Goal: Task Accomplishment & Management: Use online tool/utility

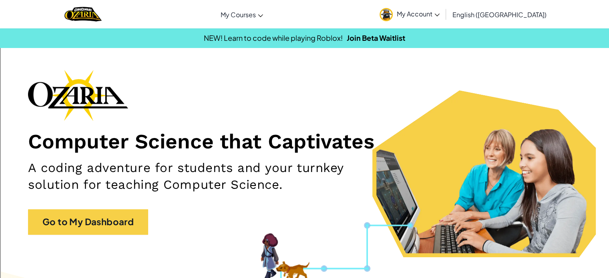
click at [440, 12] on span "My Account" at bounding box center [418, 14] width 43 height 8
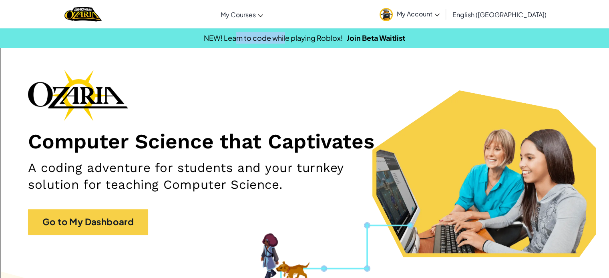
drag, startPoint x: 234, startPoint y: 38, endPoint x: 285, endPoint y: 39, distance: 50.9
click at [285, 39] on span "NEW! Learn to code while playing Roblox!" at bounding box center [273, 37] width 139 height 9
click at [191, 208] on div "Computer Science that Captivates A coding adventure for students and your turnk…" at bounding box center [304, 156] width 553 height 173
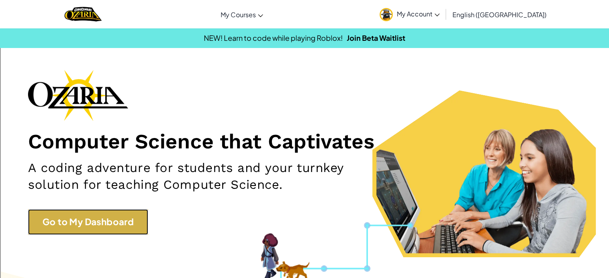
click at [93, 225] on link "Go to My Dashboard" at bounding box center [88, 221] width 120 height 25
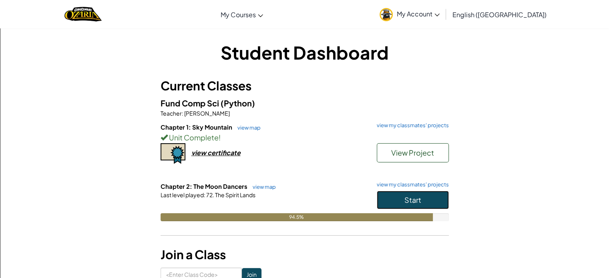
click at [445, 197] on button "Start" at bounding box center [413, 200] width 72 height 18
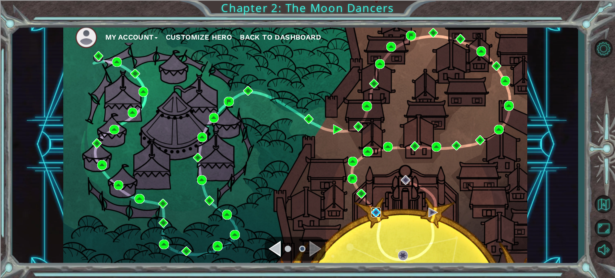
click at [380, 215] on img at bounding box center [376, 213] width 10 height 10
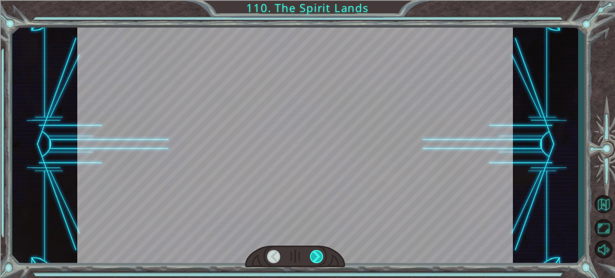
click at [310, 259] on div at bounding box center [317, 256] width 14 height 13
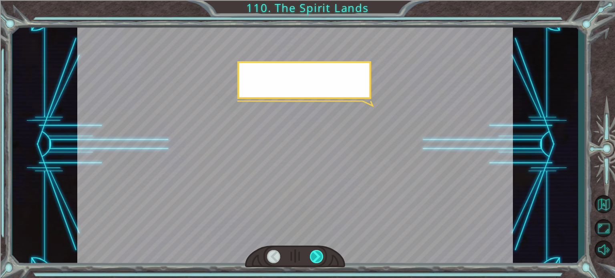
click at [310, 259] on div at bounding box center [317, 256] width 14 height 13
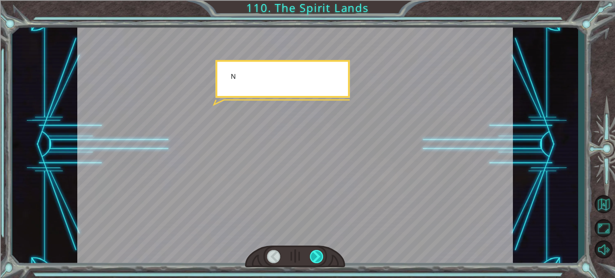
click at [310, 259] on div at bounding box center [317, 256] width 14 height 13
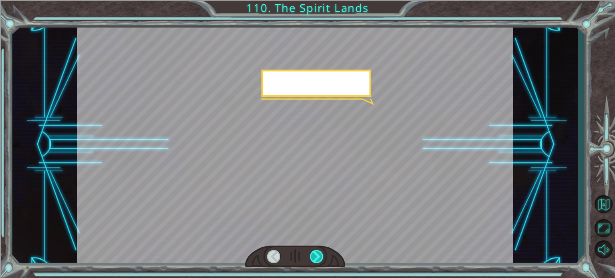
click at [310, 259] on div at bounding box center [317, 256] width 14 height 13
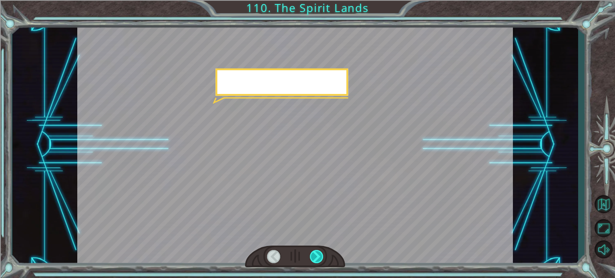
click at [310, 259] on div at bounding box center [317, 256] width 14 height 13
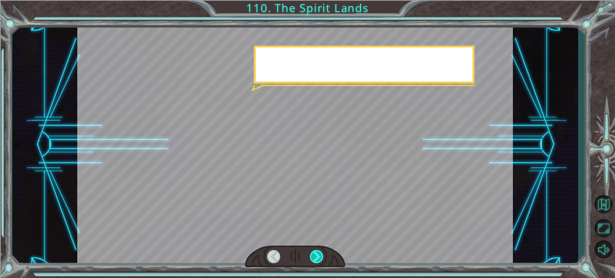
click at [310, 259] on div at bounding box center [317, 256] width 14 height 13
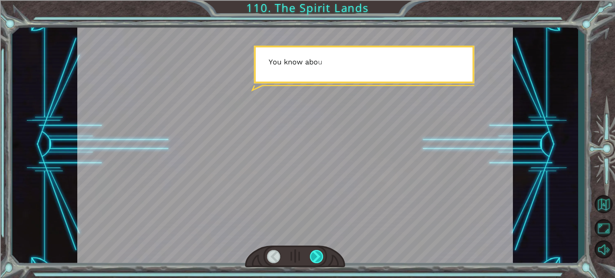
click at [310, 259] on div at bounding box center [317, 256] width 14 height 13
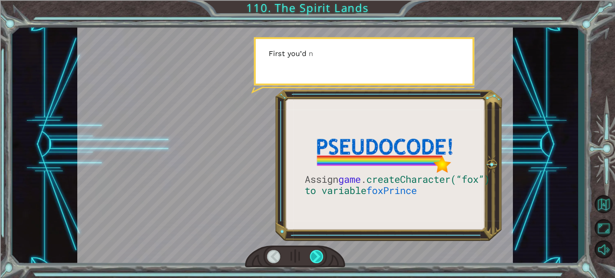
click at [310, 259] on div at bounding box center [317, 256] width 14 height 13
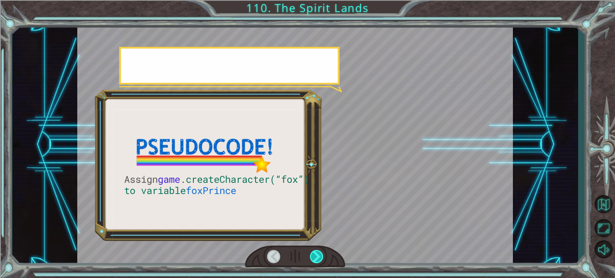
click at [310, 259] on div at bounding box center [317, 256] width 14 height 13
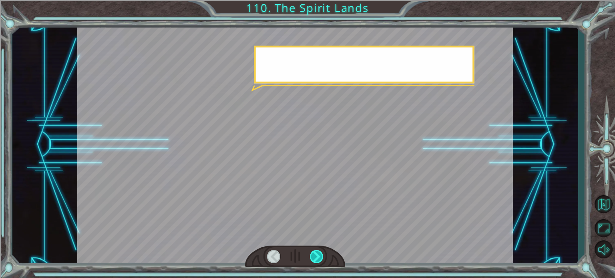
click at [310, 259] on div at bounding box center [317, 256] width 14 height 13
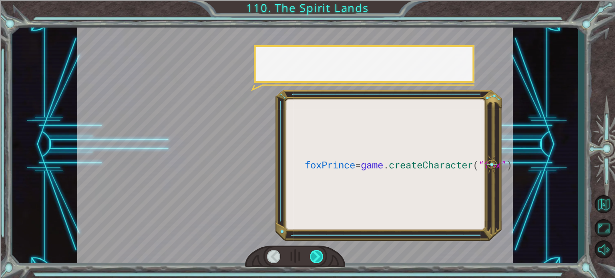
click at [310, 259] on div at bounding box center [317, 256] width 14 height 13
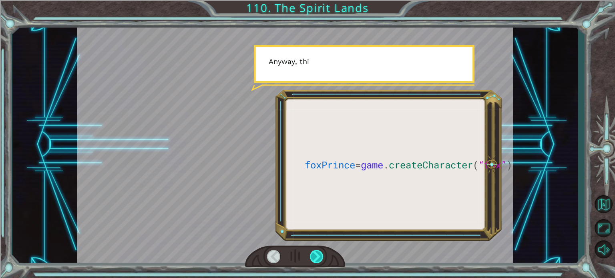
click at [310, 259] on div at bounding box center [317, 256] width 14 height 13
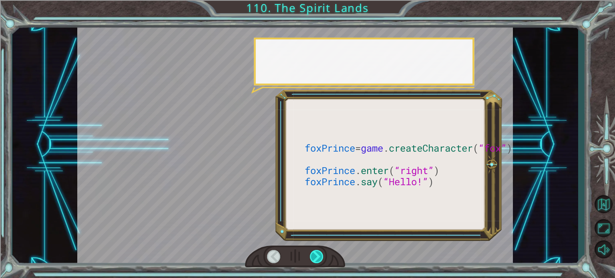
click at [310, 259] on div at bounding box center [317, 256] width 14 height 13
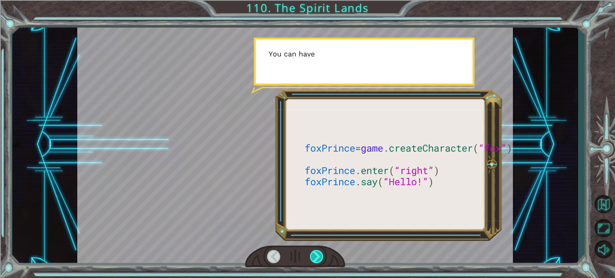
click at [310, 259] on div at bounding box center [317, 256] width 14 height 13
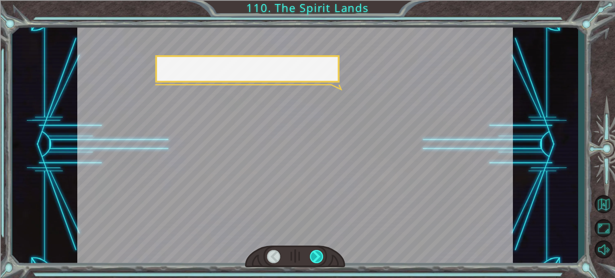
click at [310, 259] on div at bounding box center [317, 256] width 14 height 13
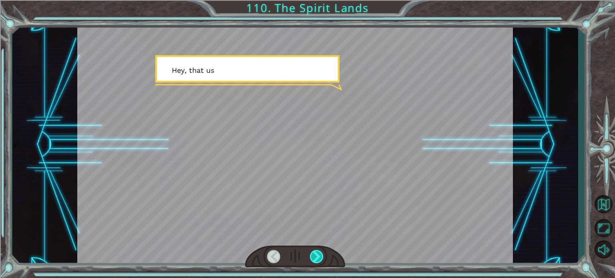
click at [310, 259] on div at bounding box center [317, 256] width 14 height 13
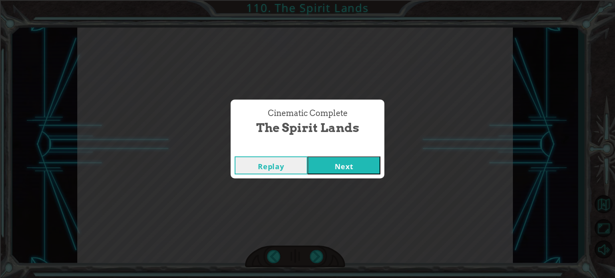
click at [359, 170] on button "Next" at bounding box center [343, 166] width 73 height 18
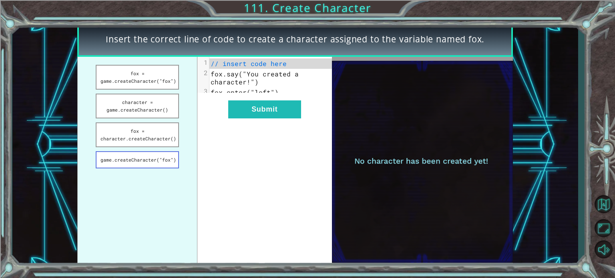
click at [167, 163] on button "game.createCharacter("fox")" at bounding box center [137, 159] width 83 height 17
click at [143, 109] on button "character = game.createCharacter()" at bounding box center [137, 106] width 83 height 25
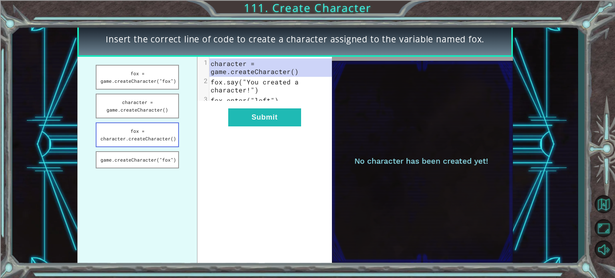
click at [141, 136] on button "fox = character.createCharacter()" at bounding box center [137, 135] width 83 height 25
click at [145, 83] on button "fox = game.createCharacter("fox")" at bounding box center [137, 77] width 83 height 25
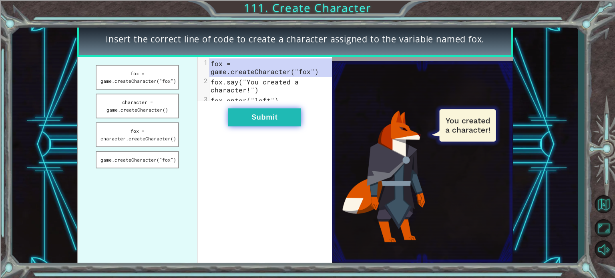
click at [294, 127] on button "Submit" at bounding box center [264, 118] width 73 height 18
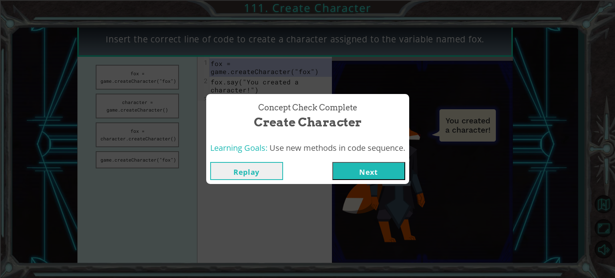
click at [346, 169] on button "Next" at bounding box center [368, 171] width 73 height 18
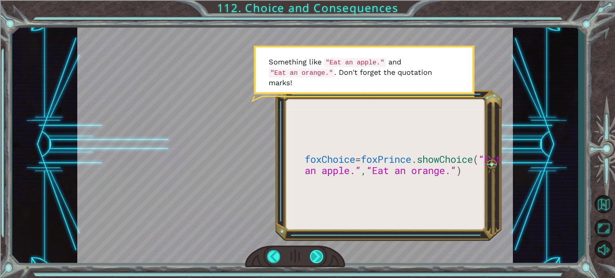
click at [313, 255] on div at bounding box center [317, 256] width 14 height 13
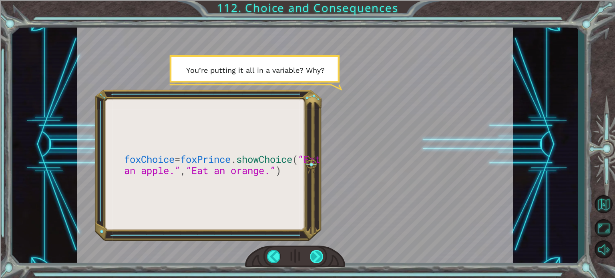
click at [310, 256] on div at bounding box center [317, 256] width 14 height 13
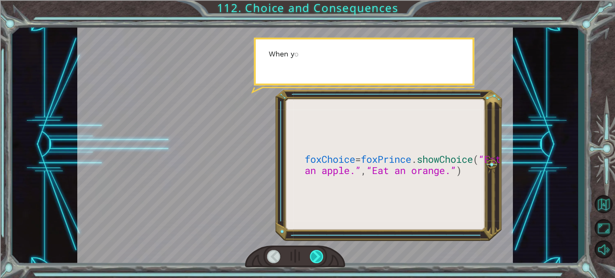
click at [310, 256] on div at bounding box center [317, 256] width 14 height 13
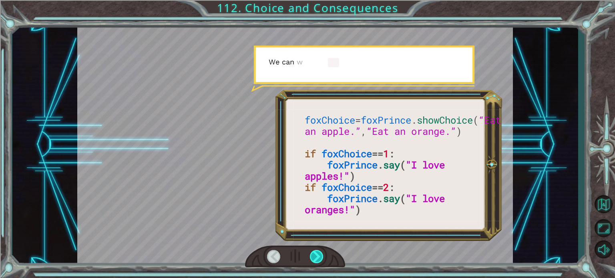
click at [311, 256] on div at bounding box center [317, 256] width 14 height 13
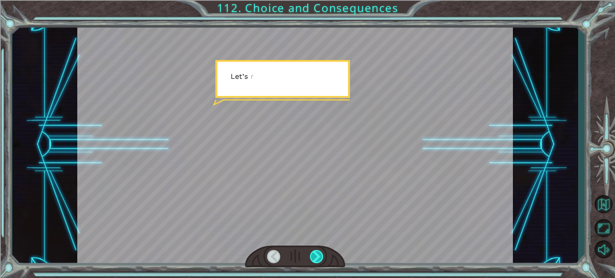
click at [311, 256] on div at bounding box center [317, 256] width 14 height 13
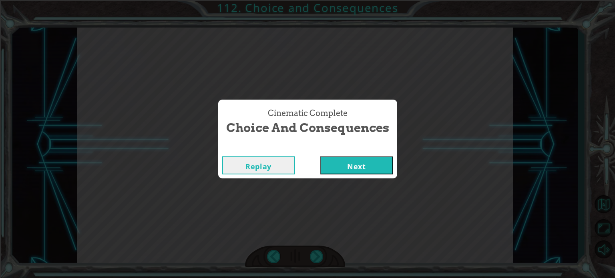
click at [352, 168] on button "Next" at bounding box center [356, 166] width 73 height 18
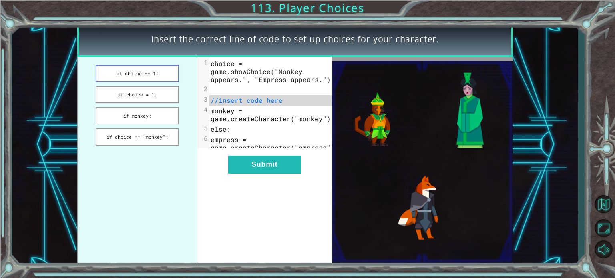
click at [129, 78] on button "if choice == 1:" at bounding box center [137, 73] width 83 height 17
click at [112, 89] on button "if choice = 1:" at bounding box center [137, 94] width 83 height 17
click at [126, 109] on button "if monkey:" at bounding box center [137, 115] width 83 height 17
click at [134, 126] on ul "if choice == 1: if choice = 1: if monkey: if choice == "monkey":" at bounding box center [137, 162] width 120 height 210
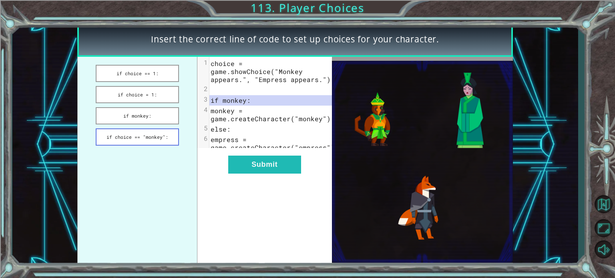
click at [135, 132] on button "if choice == "monkey":" at bounding box center [137, 137] width 83 height 17
click at [162, 98] on button "if choice = 1:" at bounding box center [137, 94] width 83 height 17
click at [123, 74] on button "if choice == 1:" at bounding box center [137, 73] width 83 height 17
drag, startPoint x: 200, startPoint y: 163, endPoint x: 615, endPoint y: -4, distance: 446.8
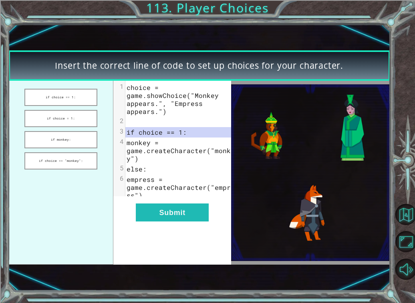
drag, startPoint x: 357, startPoint y: 39, endPoint x: 365, endPoint y: 26, distance: 14.6
click at [365, 27] on div "Insert the correct line of code to set up choices for your character. if choice…" at bounding box center [199, 157] width 382 height 267
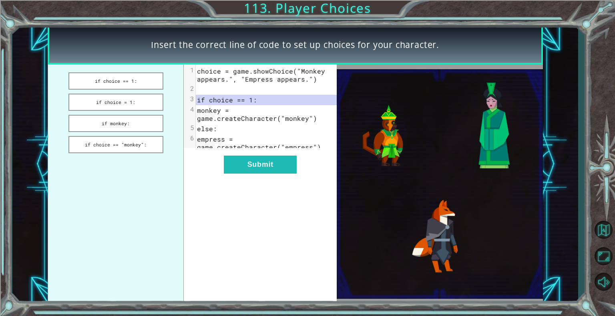
click at [395, 2] on div "Insert the correct line of code to set up choices for your character. if choice…" at bounding box center [307, 158] width 615 height 316
click at [146, 102] on button "if choice = 1:" at bounding box center [115, 102] width 95 height 17
click at [266, 166] on button "Submit" at bounding box center [260, 165] width 73 height 18
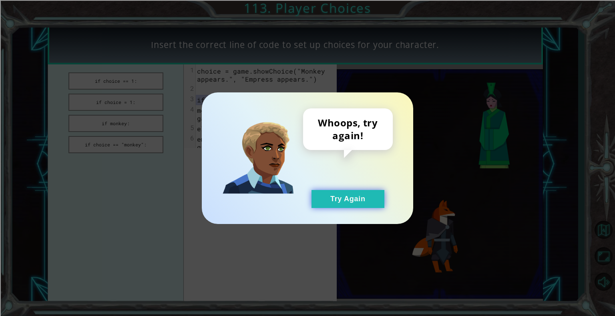
click at [338, 205] on button "Try Again" at bounding box center [347, 199] width 73 height 18
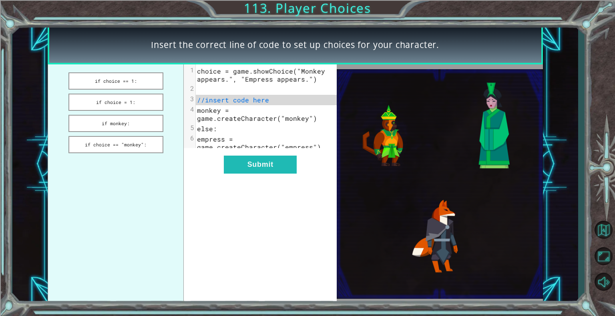
click at [141, 90] on ul "if choice == 1: if choice = 1: if monkey: if choice == "monkey":" at bounding box center [116, 183] width 136 height 239
click at [139, 86] on button "if choice == 1:" at bounding box center [115, 80] width 95 height 17
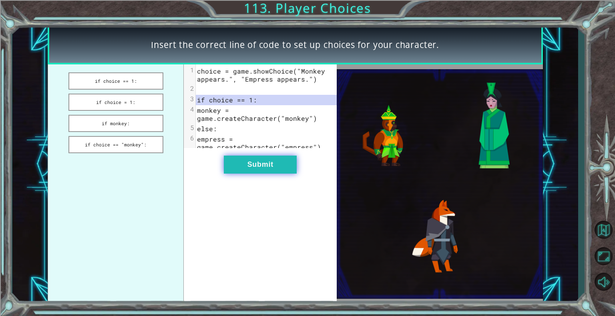
drag, startPoint x: 280, startPoint y: 179, endPoint x: 275, endPoint y: 177, distance: 5.1
click at [275, 174] on button "Submit" at bounding box center [260, 165] width 73 height 18
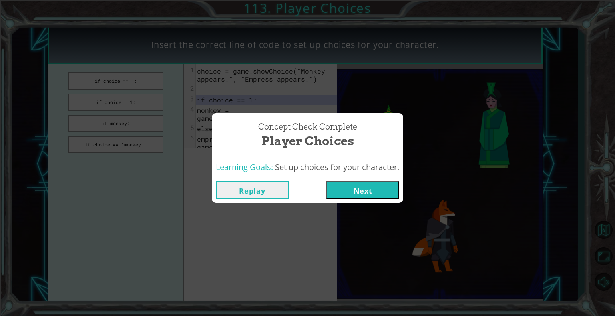
click at [363, 194] on button "Next" at bounding box center [362, 190] width 73 height 18
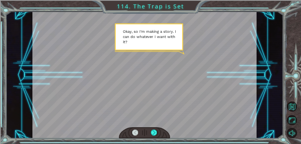
click at [223, 43] on div at bounding box center [144, 75] width 224 height 126
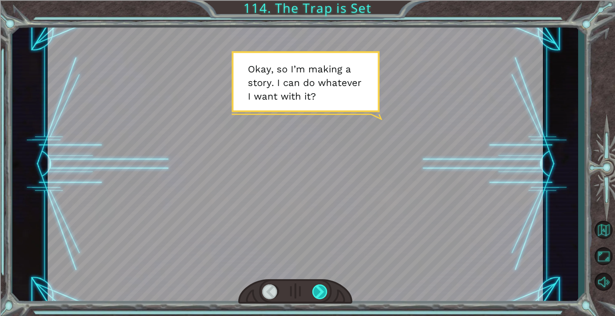
click at [324, 278] on div at bounding box center [320, 292] width 16 height 15
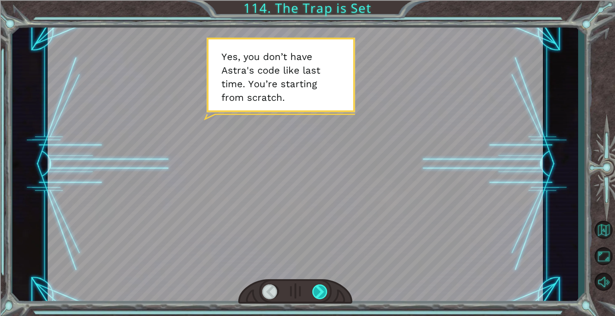
click at [316, 278] on div at bounding box center [320, 292] width 16 height 15
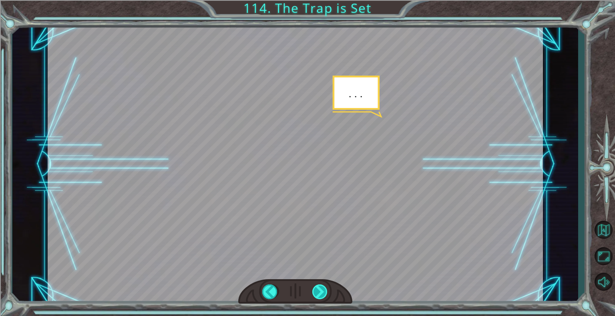
click at [316, 278] on div at bounding box center [320, 292] width 16 height 15
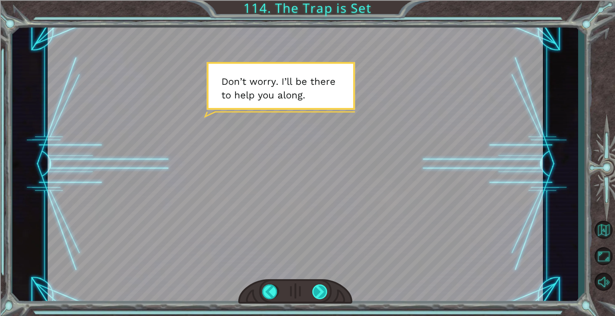
click at [317, 278] on div at bounding box center [320, 292] width 16 height 15
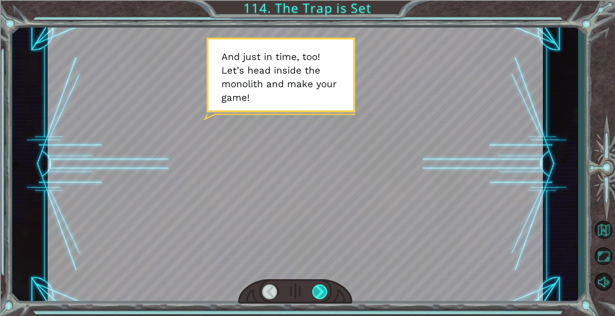
click at [318, 278] on div at bounding box center [320, 292] width 16 height 15
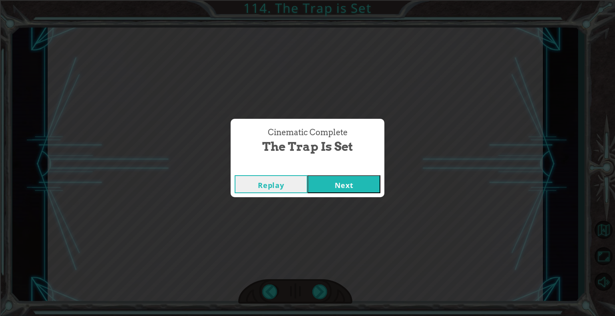
click at [350, 194] on div "Replay Next" at bounding box center [308, 184] width 154 height 26
click at [352, 190] on button "Next" at bounding box center [343, 184] width 73 height 18
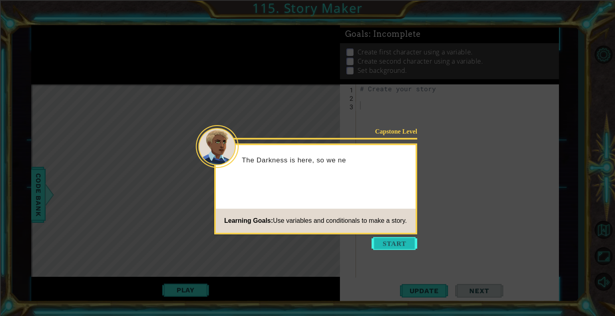
click at [407, 247] on button "Start" at bounding box center [395, 243] width 46 height 13
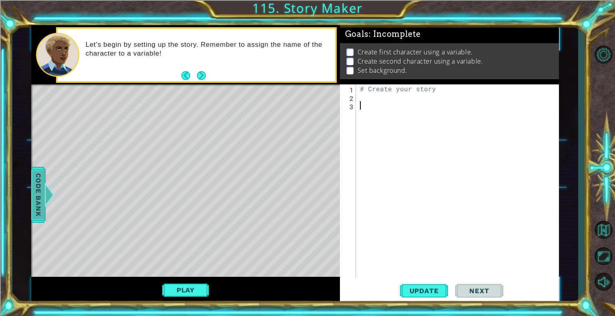
click at [46, 191] on div at bounding box center [49, 195] width 10 height 24
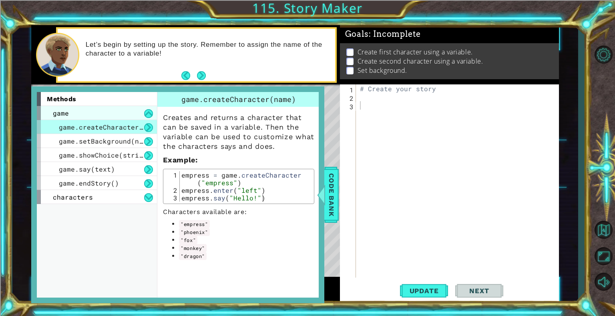
click at [70, 110] on div "game" at bounding box center [97, 113] width 120 height 14
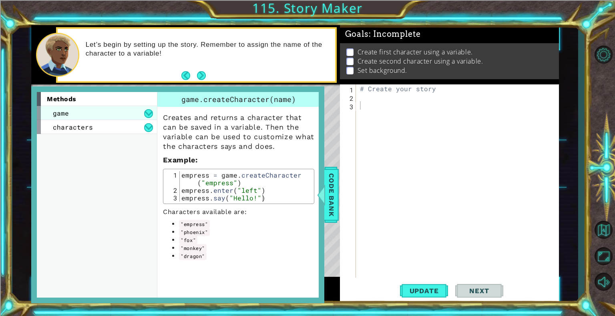
click at [70, 110] on div "game" at bounding box center [97, 113] width 120 height 14
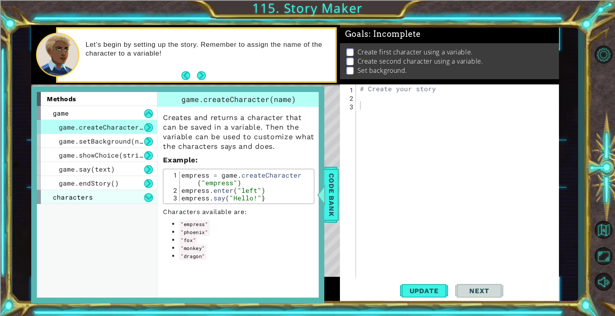
click at [80, 197] on span "characters" at bounding box center [73, 197] width 40 height 8
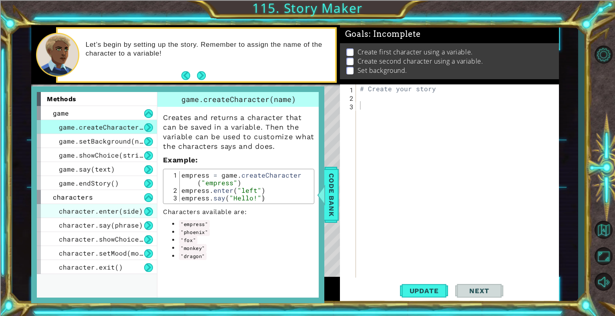
click at [94, 213] on span "character.enter(side)" at bounding box center [101, 211] width 84 height 8
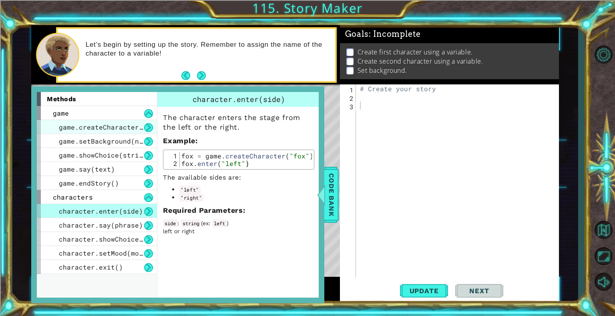
click at [94, 132] on div "game.createCharacter(name)" at bounding box center [97, 127] width 120 height 14
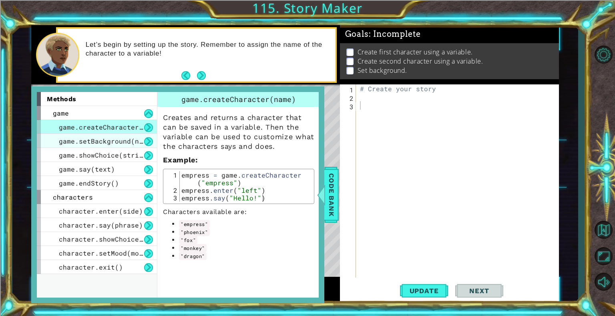
click at [91, 146] on div "game.setBackground(name)" at bounding box center [97, 141] width 120 height 14
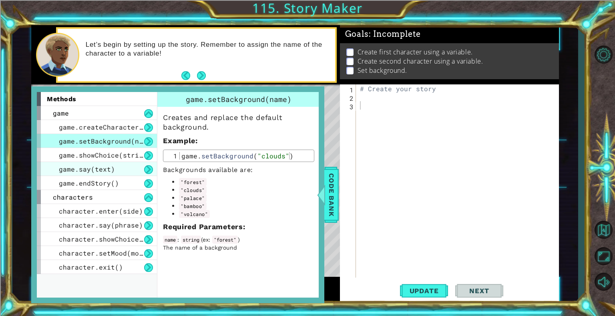
click at [68, 167] on span "game.say(text)" at bounding box center [87, 169] width 56 height 8
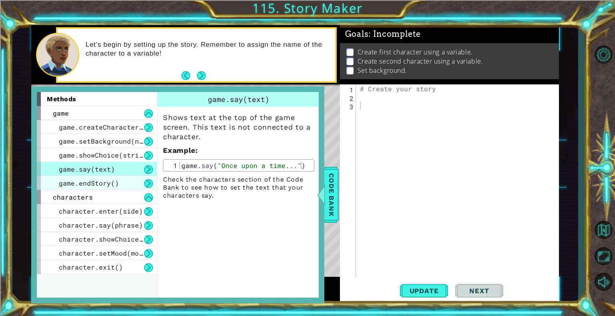
click at [71, 177] on div "game.endStory()" at bounding box center [97, 183] width 120 height 14
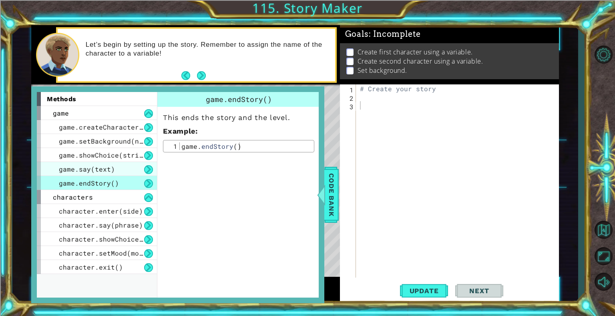
click at [76, 168] on span "game.say(text)" at bounding box center [87, 169] width 56 height 8
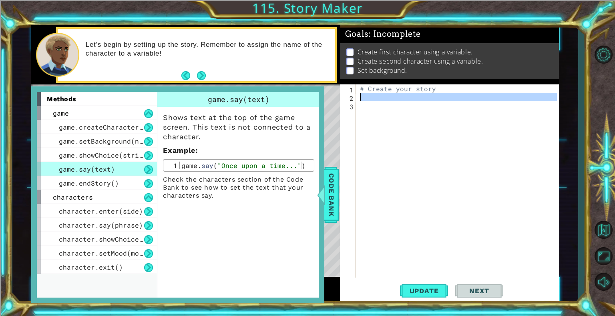
drag, startPoint x: 488, startPoint y: 139, endPoint x: 299, endPoint y: 94, distance: 194.1
click at [299, 94] on div "1 ההההההההההההההההההההההההההההההההההההההההההההההההההההההההההההההההההההההההההההה…" at bounding box center [295, 164] width 528 height 278
click at [460, 96] on div "# Create your story" at bounding box center [459, 189] width 203 height 210
drag, startPoint x: 460, startPoint y: 94, endPoint x: 344, endPoint y: 93, distance: 116.1
click at [350, 93] on div "1 2 3 # Create your story ההההההההההההההההההההההההההההההההההההההההההההההההההההה…" at bounding box center [448, 180] width 217 height 193
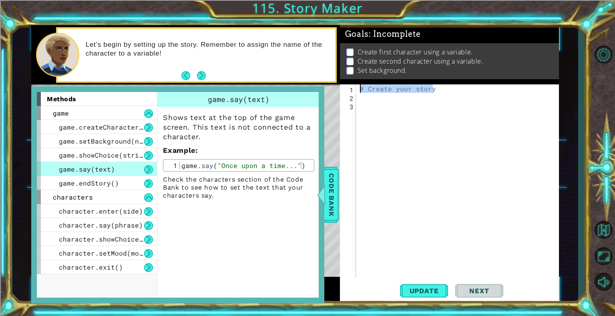
drag, startPoint x: 442, startPoint y: 96, endPoint x: 345, endPoint y: 89, distance: 97.1
click at [345, 89] on div "1 2 3 # Create your story ההההההההההההההההההההההההההההההההההההההההההההההההההההה…" at bounding box center [448, 180] width 217 height 193
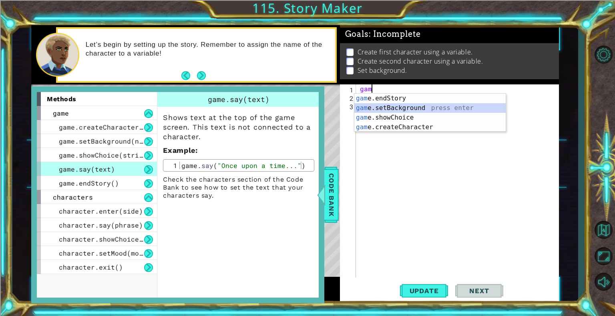
click at [454, 108] on div "gam e.endStory press enter gam e.setBackground press enter gam e.showChoice pre…" at bounding box center [429, 123] width 151 height 58
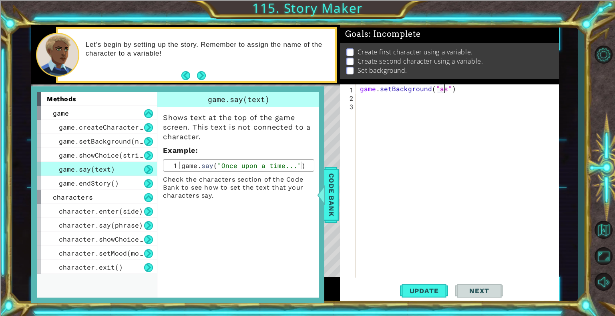
scroll to position [0, 5]
click at [122, 141] on span "game.setBackground(name)" at bounding box center [107, 141] width 96 height 8
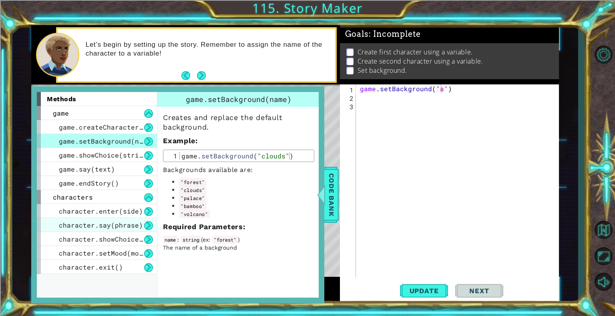
click at [88, 226] on span "character.say(phrase)" at bounding box center [101, 225] width 84 height 8
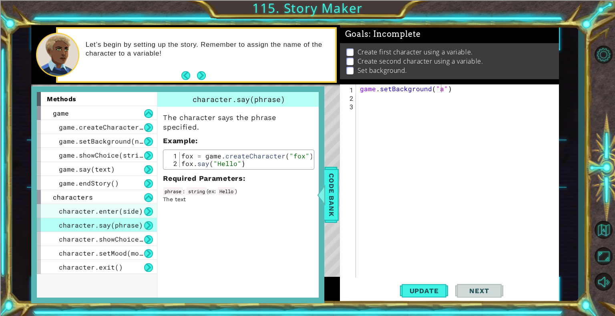
click at [119, 209] on span "character.enter(side)" at bounding box center [101, 211] width 84 height 8
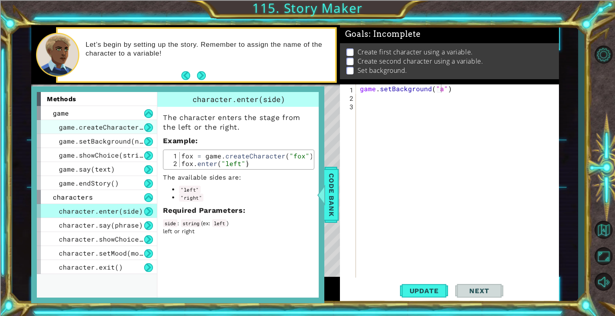
click at [116, 131] on div "game.createCharacter(name)" at bounding box center [97, 127] width 120 height 14
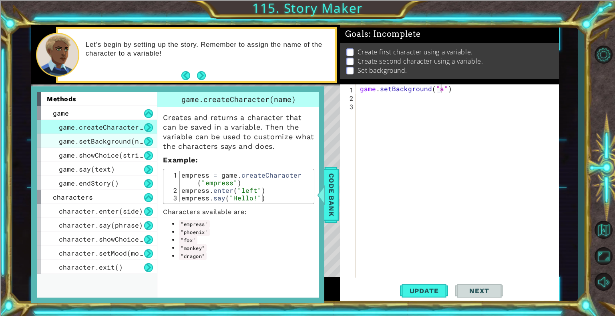
click at [106, 145] on span "game.setBackground(name)" at bounding box center [107, 141] width 96 height 8
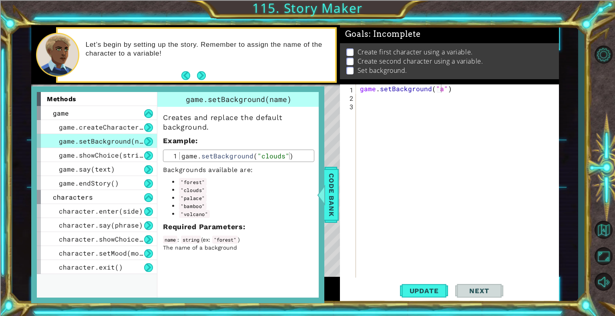
click at [427, 89] on div "game . setBackground ( "a" )" at bounding box center [459, 189] width 203 height 210
click at [437, 90] on div "game . setBackground ( "a" )" at bounding box center [459, 189] width 203 height 210
click at [439, 89] on div "game . setBackground ( "a" )" at bounding box center [459, 189] width 203 height 210
type textarea "game.setBackground("forest")"
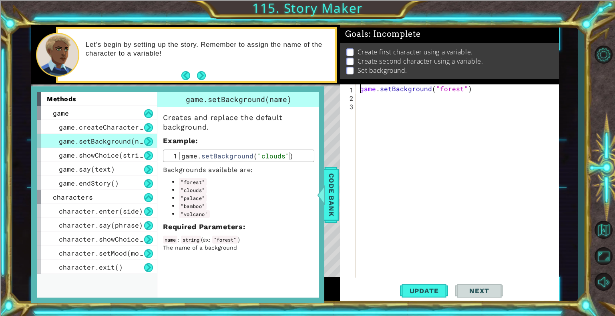
click at [495, 84] on div "game . setBackground ( "forest" )" at bounding box center [459, 189] width 203 height 210
click at [485, 100] on div "game . setBackground ( "forest" )" at bounding box center [459, 189] width 203 height 210
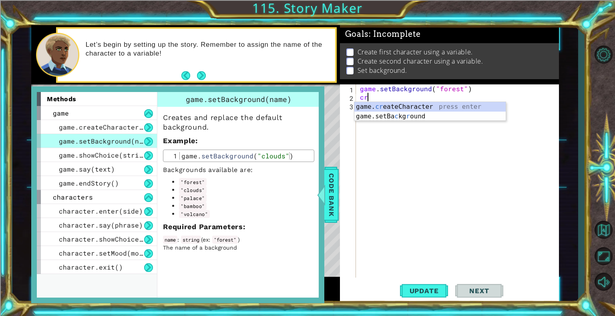
scroll to position [0, 0]
click at [428, 108] on div "game. cre ateCharacter press enter" at bounding box center [429, 116] width 151 height 29
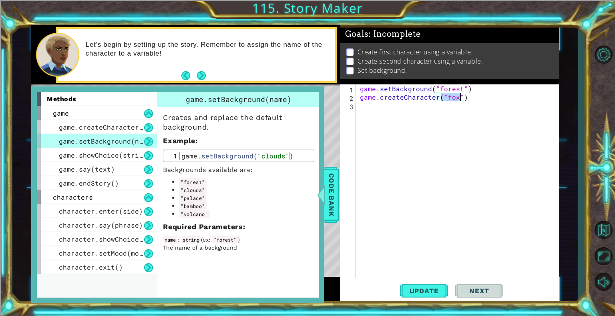
click at [360, 98] on div "game . setBackground ( "forest" ) game . createCharacter ( "fox" )" at bounding box center [459, 189] width 203 height 210
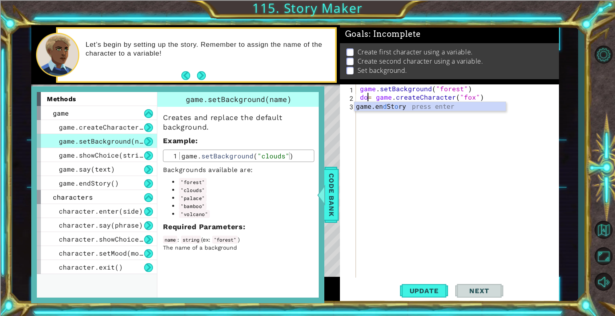
scroll to position [0, 0]
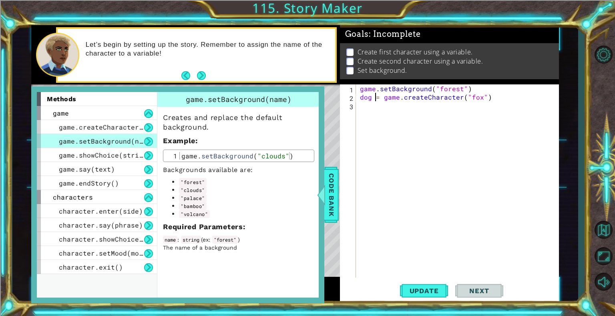
click at [98, 140] on span "game.setBackground(name)" at bounding box center [107, 141] width 96 height 8
click at [90, 160] on div "game.showChoice(string1, string2)" at bounding box center [97, 155] width 120 height 14
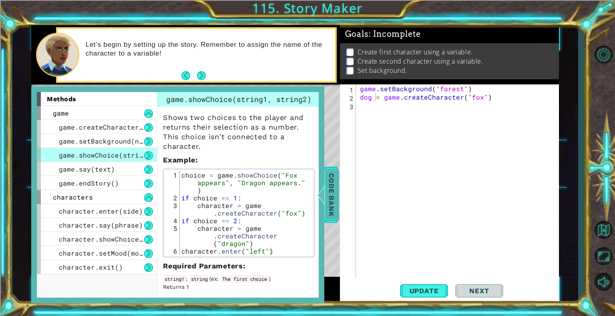
click at [322, 195] on div at bounding box center [321, 195] width 10 height 24
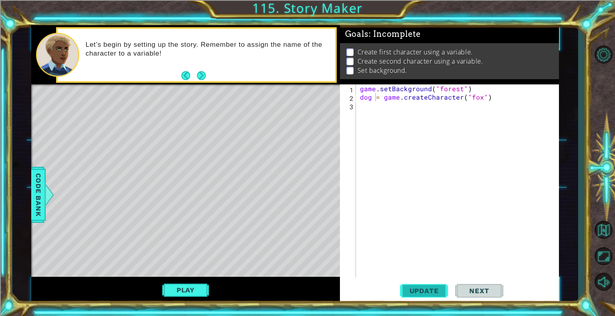
click at [443, 278] on span "Update" at bounding box center [424, 291] width 45 height 8
click at [164, 278] on button "Play" at bounding box center [185, 290] width 47 height 15
click at [488, 92] on div "game . setBackground ( "forest" ) dog = game . createCharacter ( "fox" )" at bounding box center [459, 189] width 203 height 210
click at [512, 99] on div "game . setBackground ( "forest" ) dog = game . createCharacter ( "fox" )" at bounding box center [459, 189] width 203 height 210
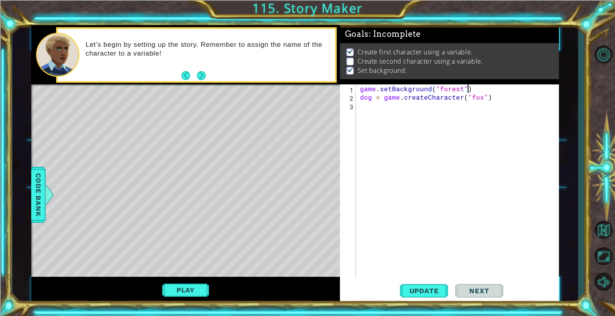
type textarea "dog = game.createCharacter("fox")"
click at [38, 214] on span "Code Bank" at bounding box center [38, 195] width 13 height 49
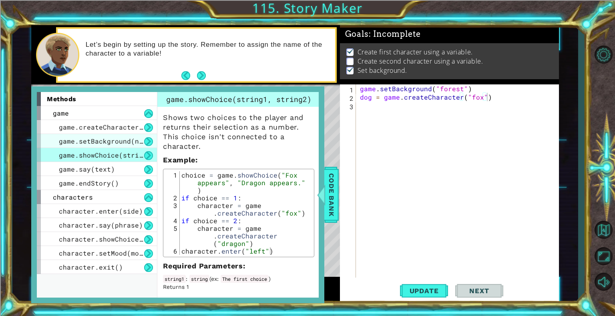
click at [102, 138] on span "game.setBackground(name)" at bounding box center [107, 141] width 96 height 8
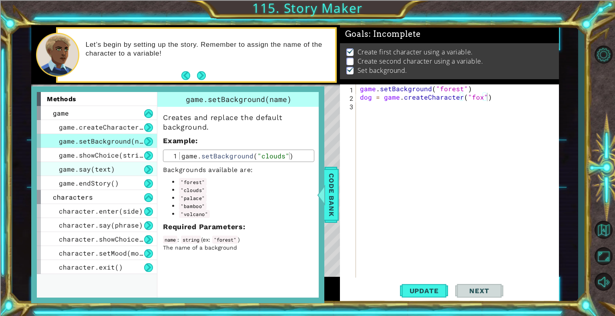
click at [96, 167] on span "game.say(text)" at bounding box center [87, 169] width 56 height 8
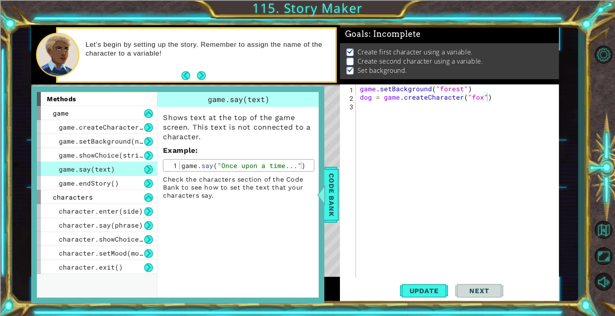
click at [513, 100] on div "game . setBackground ( "forest" ) dog = game . createCharacter ( "fox" )" at bounding box center [459, 189] width 203 height 210
click at [134, 216] on div "character.enter(side)" at bounding box center [97, 211] width 120 height 14
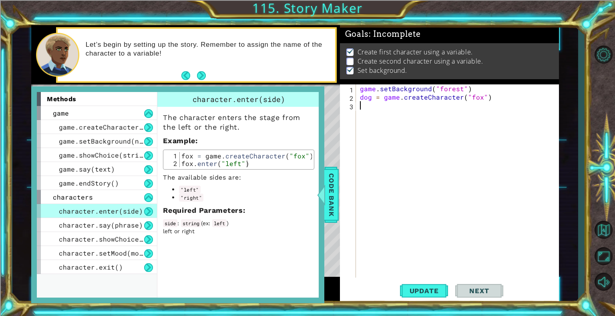
scroll to position [0, 0]
click at [520, 110] on div "game . setBackground ( "forest" ) dog = game . createCharacter ( "fox" )" at bounding box center [459, 189] width 203 height 210
type textarea "dog.enter("right")"
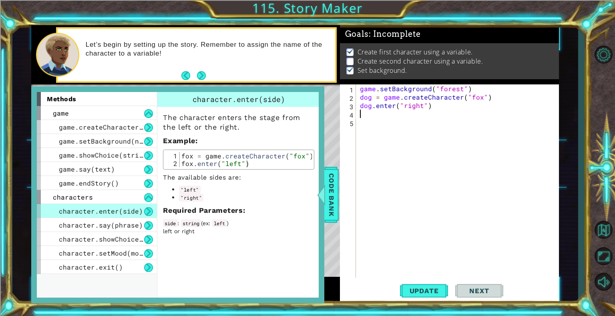
type textarea "h"
type textarea "f"
click at [327, 194] on span "Code Bank" at bounding box center [331, 195] width 13 height 49
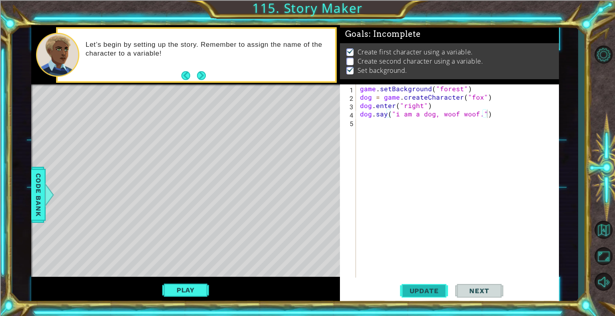
click at [421, 278] on button "Update" at bounding box center [424, 291] width 48 height 22
click at [187, 278] on button "Play" at bounding box center [185, 290] width 47 height 15
click at [180, 278] on button "Play" at bounding box center [185, 290] width 47 height 15
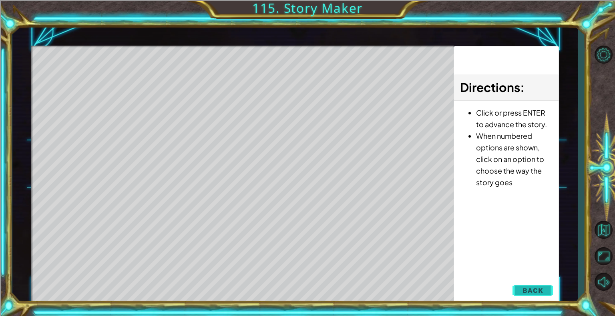
click at [539, 278] on span "Back" at bounding box center [533, 291] width 20 height 8
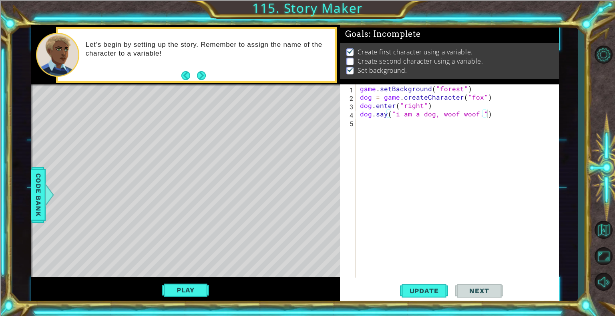
click at [514, 117] on div "game . setBackground ( "forest" ) dog = game . createCharacter ( "fox" ) dog . …" at bounding box center [459, 189] width 203 height 210
click at [36, 195] on span "Code Bank" at bounding box center [38, 195] width 13 height 49
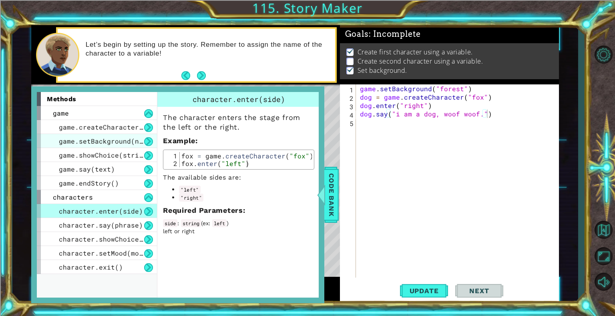
click at [116, 134] on div "game.setBackground(name)" at bounding box center [97, 141] width 120 height 14
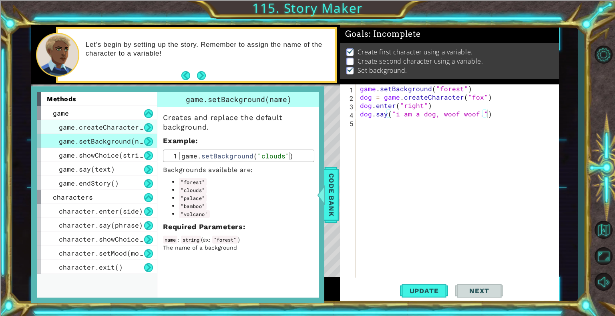
click at [104, 130] on span "game.createCharacter(name)" at bounding box center [111, 127] width 104 height 8
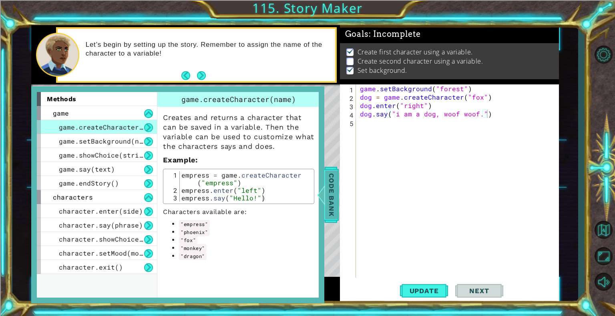
click at [335, 197] on span "Code Bank" at bounding box center [331, 195] width 13 height 49
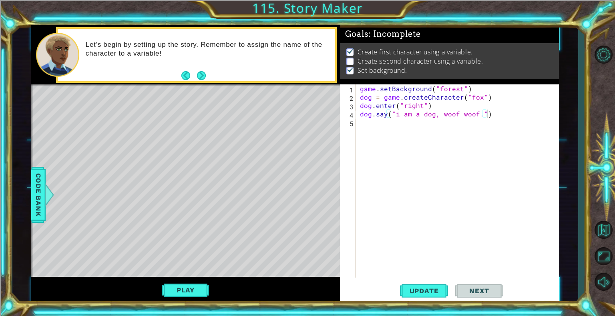
type textarea "dog.enter("right")"
click at [521, 106] on div "game . setBackground ( "forest" ) dog = game . createCharacter ( "fox" ) dog . …" at bounding box center [459, 189] width 203 height 210
click at [514, 123] on div "game . setBackground ( "forest" ) dog = game . createCharacter ( "fox" ) dog . …" at bounding box center [459, 189] width 203 height 210
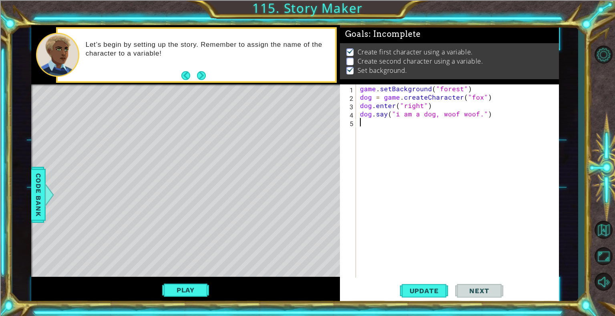
click at [509, 119] on div "game . setBackground ( "forest" ) dog = game . createCharacter ( "fox" ) dog . …" at bounding box center [459, 189] width 203 height 210
click at [508, 115] on div "game . setBackground ( "forest" ) dog = game . createCharacter ( "fox" ) dog . …" at bounding box center [459, 189] width 203 height 210
type textarea "dog.say("i am a dog, woof woof.")"
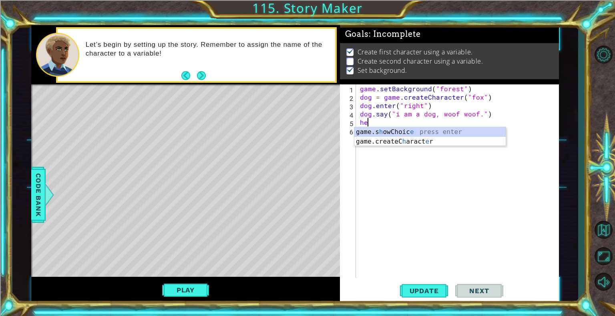
type textarea "h"
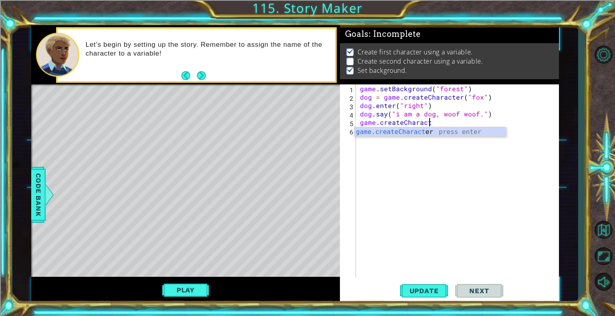
scroll to position [0, 4]
click at [488, 132] on div "game.createCharacter press enter" at bounding box center [429, 141] width 151 height 29
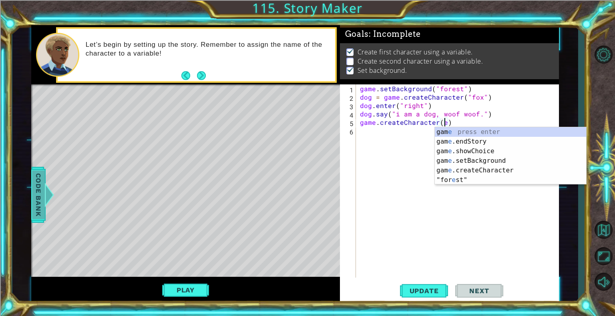
scroll to position [0, 5]
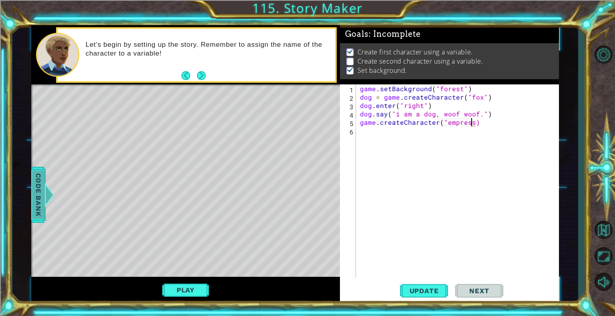
type textarea "game.createCharacter("empress")"
click at [494, 131] on div "game . setBackground ( "forest" ) dog = game . createCharacter ( "fox" ) dog . …" at bounding box center [459, 189] width 203 height 210
click at [493, 124] on div "game . setBackground ( "forest" ) dog = game . createCharacter ( "fox" ) dog . …" at bounding box center [459, 189] width 203 height 210
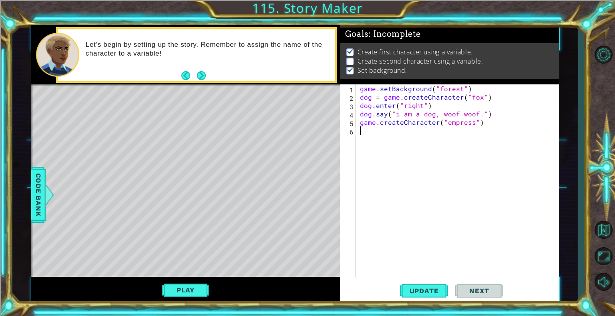
type textarea "game.createCharacter("empress")"
click at [356, 125] on div "1 2 3 4 5 6 7 game . setBackground ( "forest" ) dog = game . createCharacter ( …" at bounding box center [448, 180] width 217 height 193
click at [360, 124] on div "game . setBackground ( "forest" ) dog = game . createCharacter ( "fox" ) dog . …" at bounding box center [459, 189] width 203 height 210
click at [362, 95] on div "game . setBackground ( "forest" ) dog = game . createCharacter ( "fox" ) dog . …" at bounding box center [459, 189] width 203 height 210
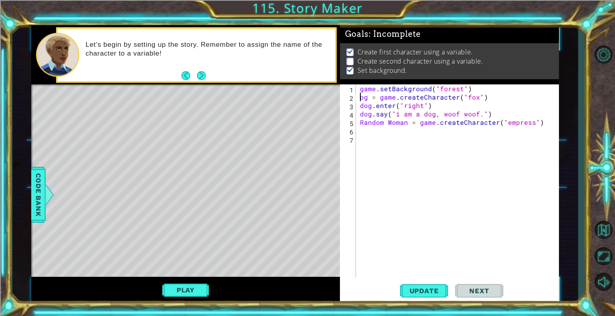
type textarea "Dog = game.createCharacter("fox")"
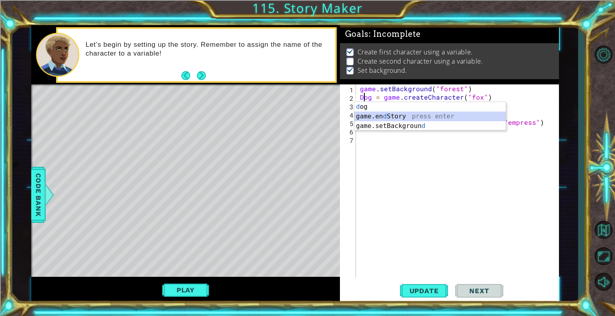
click at [438, 164] on div "game . setBackground ( "forest" ) Dog = game . createCharacter ( "fox" ) dog . …" at bounding box center [459, 189] width 203 height 210
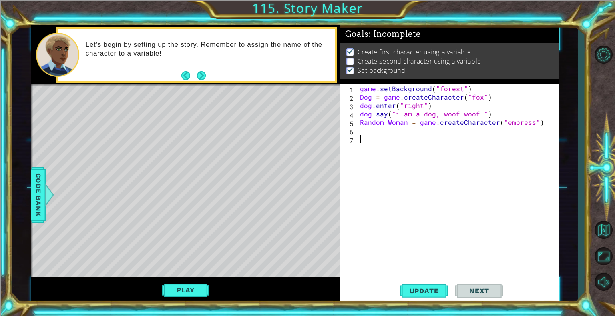
click at [366, 105] on div "game . setBackground ( "forest" ) Dog = game . createCharacter ( "fox" ) dog . …" at bounding box center [459, 189] width 203 height 210
type textarea "Dog.enter("right")"
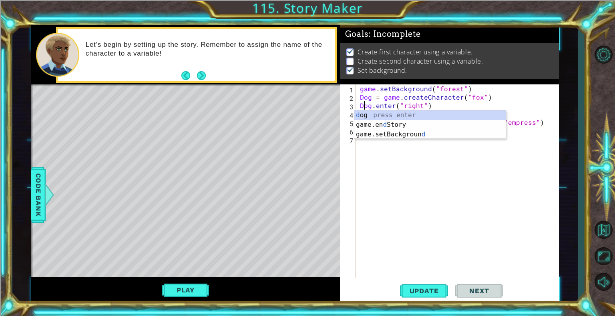
click at [390, 188] on div "game . setBackground ( "forest" ) Dog = game . createCharacter ( "fox" ) Dog . …" at bounding box center [459, 189] width 203 height 210
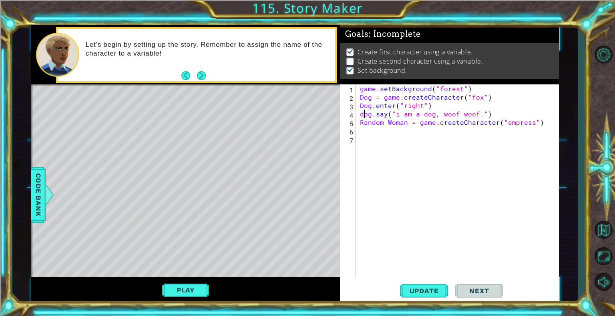
click at [362, 114] on div "game . setBackground ( "forest" ) Dog = game . createCharacter ( "fox" ) Dog . …" at bounding box center [459, 189] width 203 height 210
type textarea "Dog.say("i am a dog, woof woof.")"
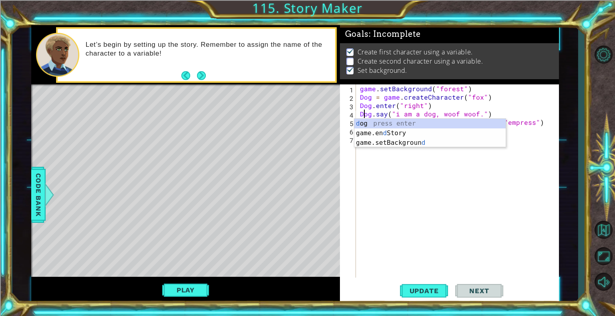
click at [400, 189] on div "game . setBackground ( "forest" ) Dog = game . createCharacter ( "fox" ) Dog . …" at bounding box center [459, 189] width 203 height 210
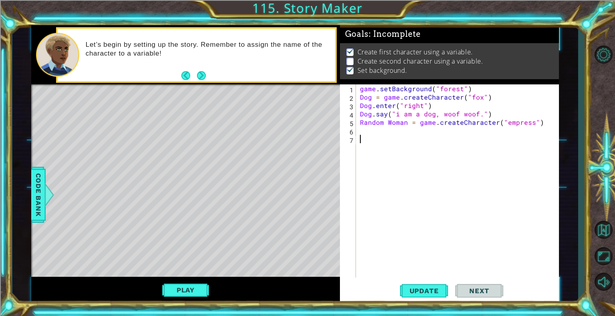
click at [542, 117] on div "game . setBackground ( "forest" ) Dog = game . createCharacter ( "fox" ) Dog . …" at bounding box center [459, 189] width 203 height 210
click at [541, 119] on div "game . setBackground ( "forest" ) Dog = game . createCharacter ( "fox" ) Dog . …" at bounding box center [459, 189] width 203 height 210
type textarea "Random Woman = game.createCharacter("empress")"
type textarea "Random Woman.enter("left")"
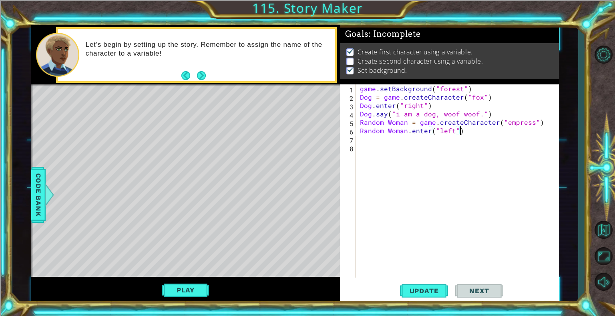
scroll to position [0, 0]
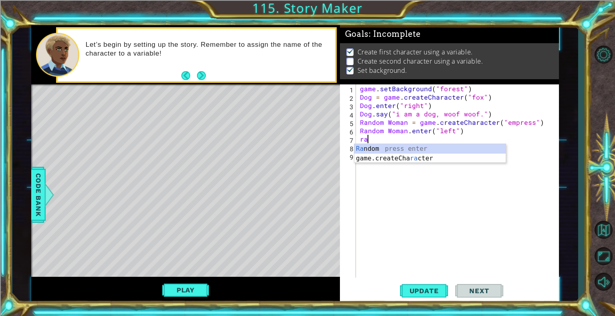
type textarea "r"
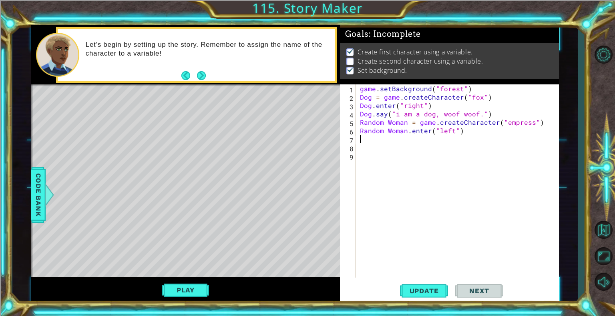
type textarea "T"
type textarea "Random Woman.enter("left")"
click at [389, 125] on div "game . setBackground ( "forest" ) Dog = game . createCharacter ( "fox" ) Dog . …" at bounding box center [459, 189] width 203 height 210
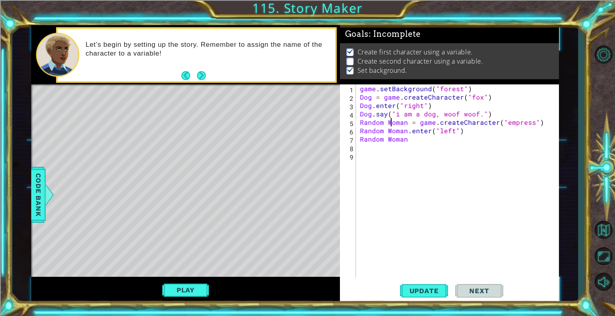
click at [386, 124] on div "game . setBackground ( "forest" ) Dog = game . createCharacter ( "fox" ) Dog . …" at bounding box center [459, 189] width 203 height 210
type textarea "RandomWoman = game.createCharacter("empress")"
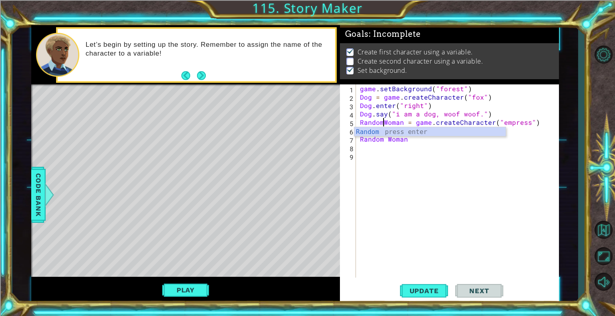
click at [401, 172] on div "game . setBackground ( "forest" ) Dog = game . createCharacter ( "fox" ) Dog . …" at bounding box center [459, 189] width 203 height 210
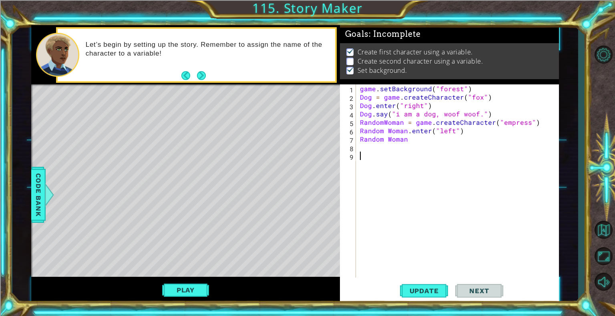
scroll to position [0, 0]
click at [387, 142] on div "game . setBackground ( "forest" ) Dog = game . createCharacter ( "fox" ) Dog . …" at bounding box center [459, 189] width 203 height 210
click at [388, 129] on div "game . setBackground ( "forest" ) Dog = game . createCharacter ( "fox" ) Dog . …" at bounding box center [459, 189] width 203 height 210
click at [516, 134] on div "game . setBackground ( "forest" ) Dog = game . createCharacter ( "fox" ) Dog . …" at bounding box center [459, 189] width 203 height 210
click at [482, 143] on div "game . setBackground ( "forest" ) Dog = game . createCharacter ( "fox" ) Dog . …" at bounding box center [459, 189] width 203 height 210
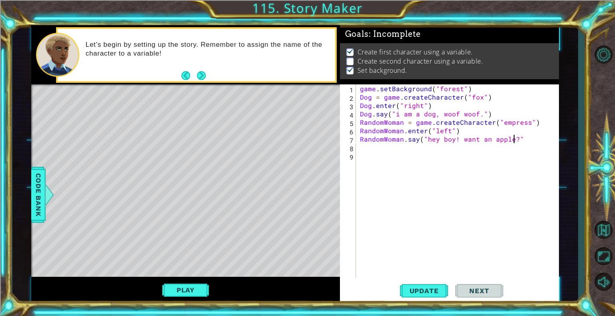
scroll to position [0, 9]
type textarea "RandomWoman.say("hey boy! want an apple?")"
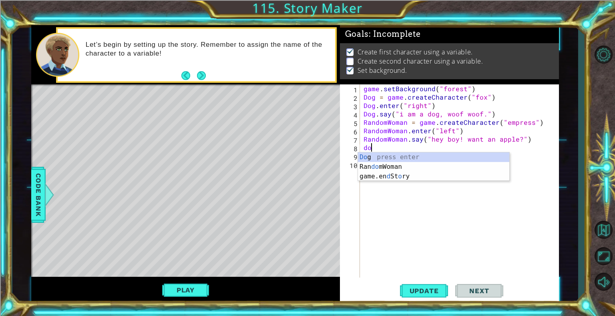
type textarea "d"
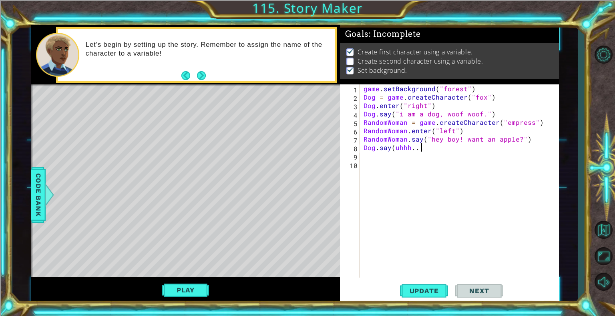
scroll to position [0, 3]
type textarea "Dog.say(uhhh...)"
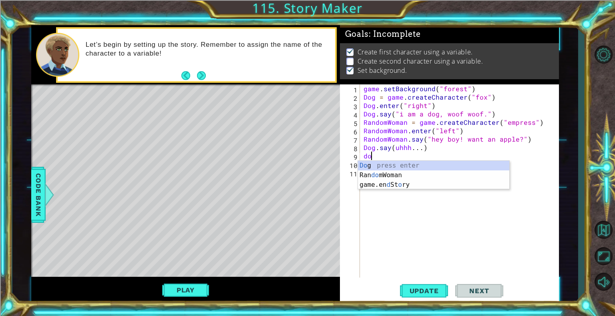
type textarea "d"
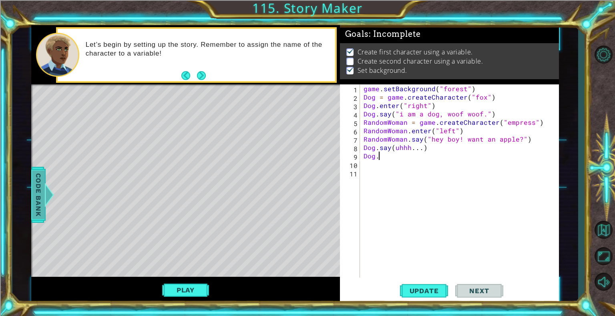
click at [39, 188] on span "Code Bank" at bounding box center [38, 195] width 13 height 49
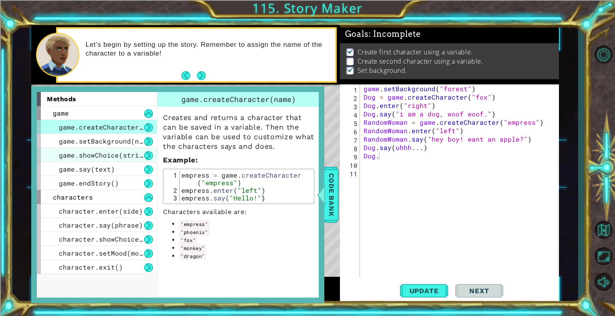
click at [119, 156] on span "game.showChoice(string1, string2)" at bounding box center [125, 155] width 132 height 8
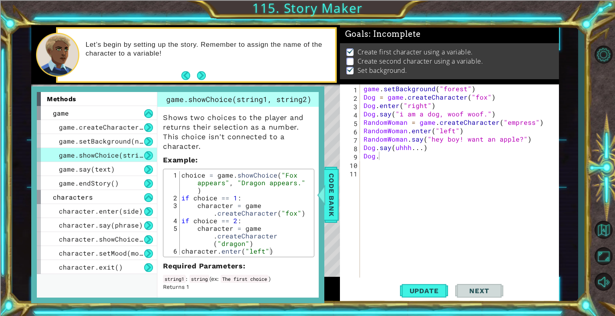
click at [457, 160] on div "game . setBackground ( "forest" ) Dog = game . createCharacter ( "fox" ) Dog . …" at bounding box center [461, 189] width 199 height 210
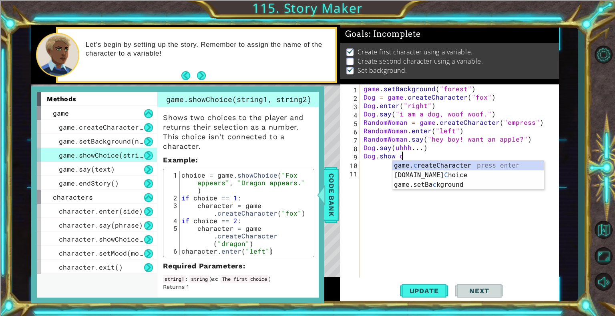
scroll to position [0, 2]
click at [452, 165] on div "[DOMAIN_NAME] Ch oice press enter game.create Ch aracter press enter" at bounding box center [467, 180] width 151 height 38
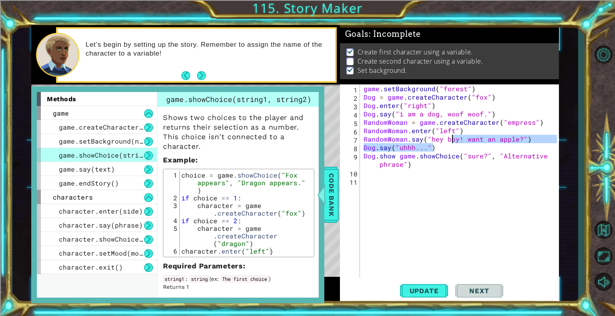
drag, startPoint x: 450, startPoint y: 145, endPoint x: 453, endPoint y: 142, distance: 4.3
click at [453, 142] on div "game . setBackground ( "forest" ) Dog = game . createCharacter ( "fox" ) Dog . …" at bounding box center [461, 189] width 199 height 210
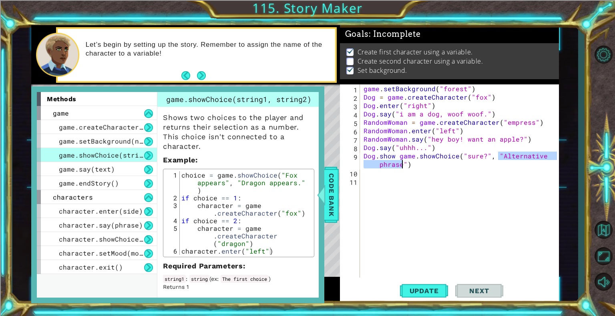
drag, startPoint x: 500, startPoint y: 156, endPoint x: 402, endPoint y: 166, distance: 98.2
click at [402, 166] on div "game . setBackground ( "forest" ) Dog = game . createCharacter ( "fox" ) Dog . …" at bounding box center [461, 189] width 199 height 210
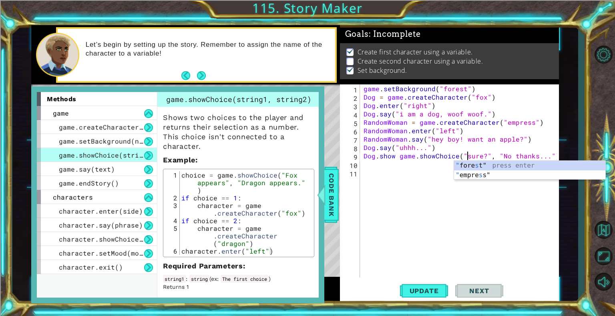
scroll to position [0, 6]
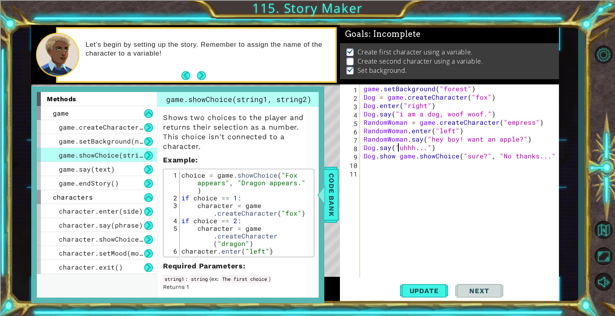
click at [397, 149] on div "game . setBackground ( "forest" ) Dog = game . createCharacter ( "fox" ) Dog . …" at bounding box center [461, 189] width 199 height 210
click at [402, 147] on div "game . setBackground ( "forest" ) Dog = game . createCharacter ( "fox" ) Dog . …" at bounding box center [461, 189] width 199 height 210
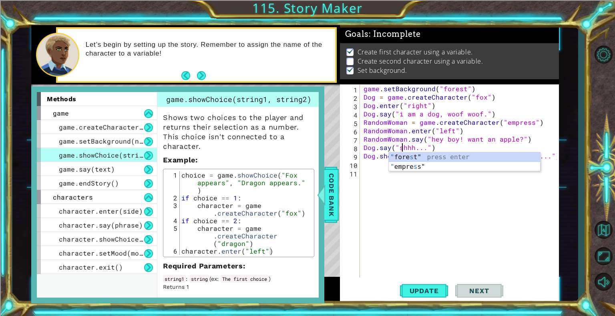
scroll to position [0, 2]
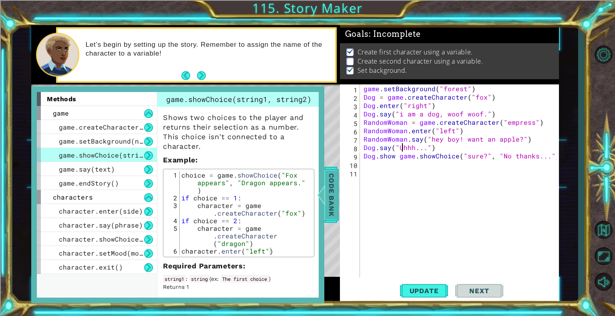
click at [330, 189] on span "Code Bank" at bounding box center [331, 195] width 13 height 49
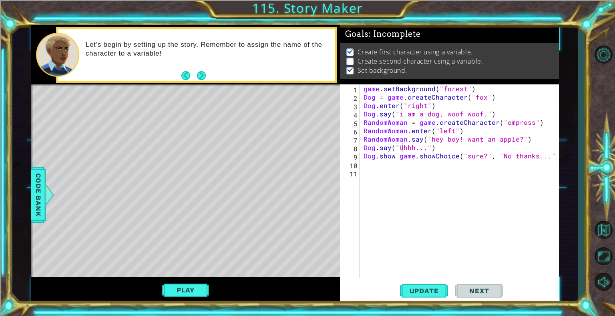
click at [503, 156] on div "game . setBackground ( "forest" ) Dog = game . createCharacter ( "fox" ) Dog . …" at bounding box center [461, 189] width 199 height 210
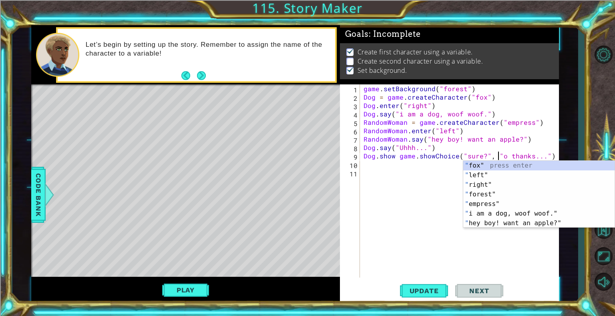
type textarea "[DOMAIN_NAME] game.showChoice("sure?", "no thanks...")"
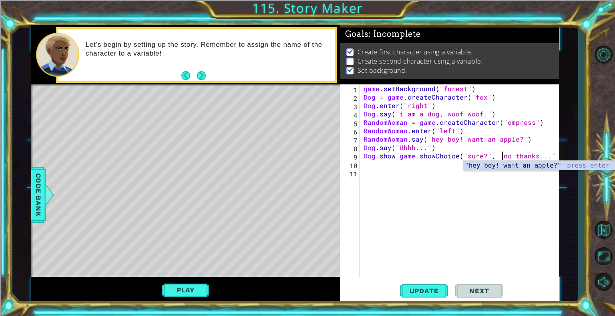
click at [413, 203] on div "game . setBackground ( "forest" ) Dog = game . createCharacter ( "fox" ) Dog . …" at bounding box center [461, 189] width 199 height 210
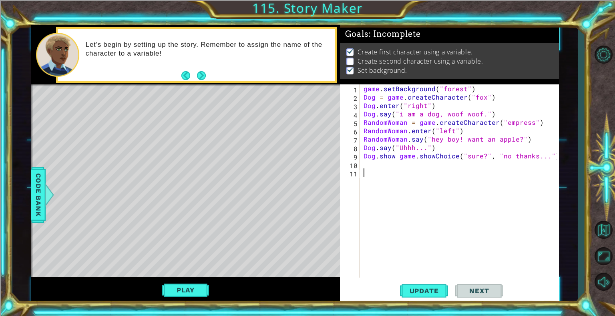
scroll to position [0, 0]
click at [437, 278] on button "Update" at bounding box center [424, 291] width 48 height 22
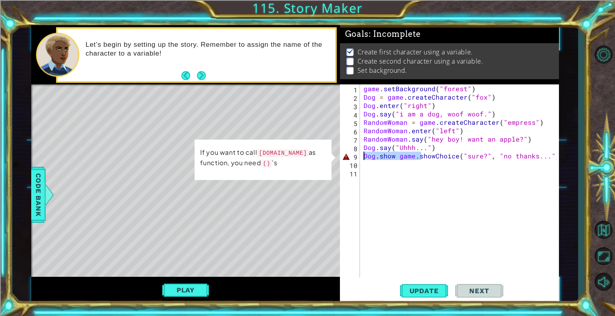
drag, startPoint x: 420, startPoint y: 156, endPoint x: 356, endPoint y: 157, distance: 64.5
click at [356, 157] on div "1 2 3 4 5 6 7 8 9 10 11 game . setBackground ( "forest" ) Dog = game . createCh…" at bounding box center [448, 180] width 217 height 193
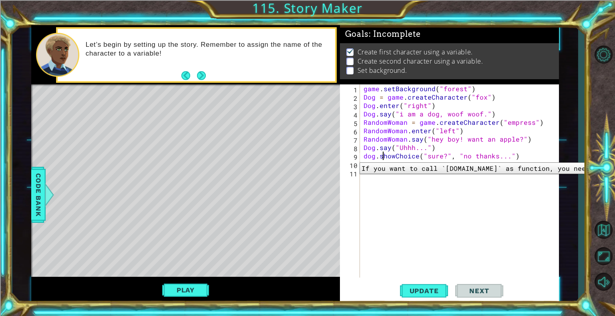
scroll to position [0, 1]
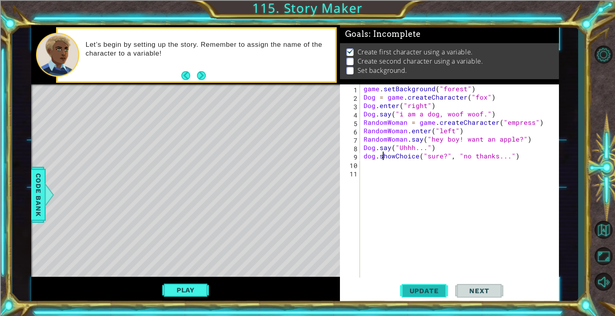
click at [433, 278] on span "Update" at bounding box center [424, 291] width 45 height 8
click at [195, 278] on button "Play" at bounding box center [185, 290] width 47 height 15
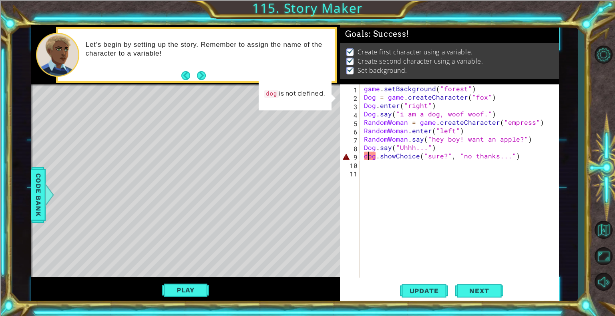
click at [368, 157] on div "game . setBackground ( "forest" ) Dog = game . createCharacter ( "fox" ) Dog . …" at bounding box center [461, 189] width 199 height 210
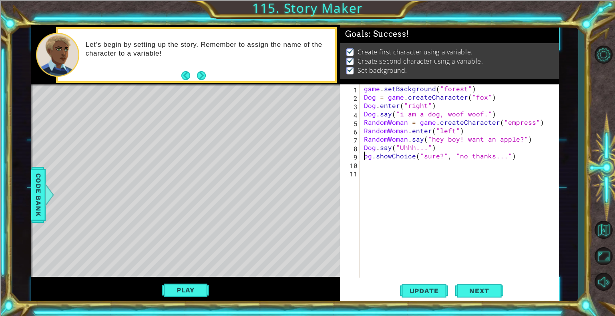
type textarea "Dog.showChoice("sure?", "no thanks...")"
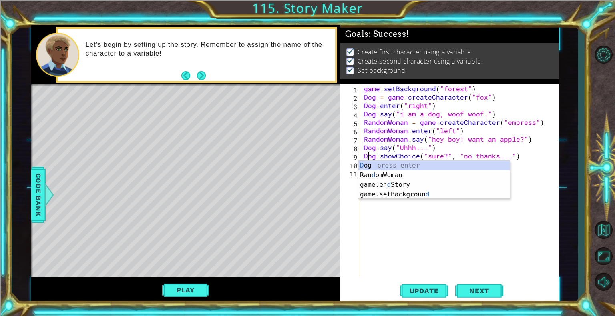
click at [364, 237] on div "game . setBackground ( "forest" ) Dog = game . createCharacter ( "fox" ) Dog . …" at bounding box center [461, 189] width 199 height 210
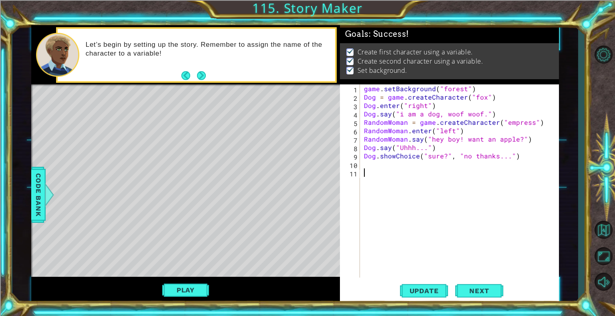
click at [452, 278] on div "Update Next" at bounding box center [451, 291] width 219 height 22
click at [444, 278] on span "Update" at bounding box center [424, 291] width 45 height 8
click at [180, 278] on button "Play" at bounding box center [185, 290] width 47 height 15
click at [416, 169] on div "game . setBackground ( "forest" ) Dog = game . createCharacter ( "fox" ) Dog . …" at bounding box center [461, 189] width 199 height 210
click at [430, 165] on div "game . setBackground ( "forest" ) Dog = game . createCharacter ( "fox" ) Dog . …" at bounding box center [461, 189] width 199 height 210
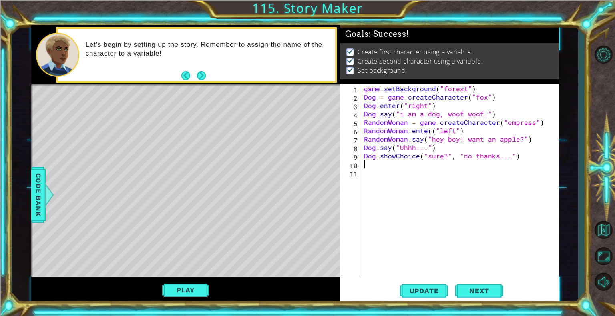
click at [365, 157] on div "game . setBackground ( "forest" ) Dog = game . createCharacter ( "fox" ) Dog . …" at bounding box center [461, 189] width 199 height 210
type textarea "choice = Dog.showChoice("sure?", "no thanks...")"
click at [553, 158] on div "game . setBackground ( "forest" ) Dog = game . createCharacter ( "fox" ) Dog . …" at bounding box center [461, 189] width 199 height 210
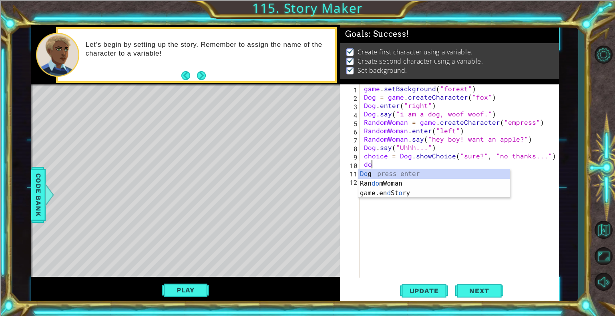
scroll to position [0, 0]
type textarea "d"
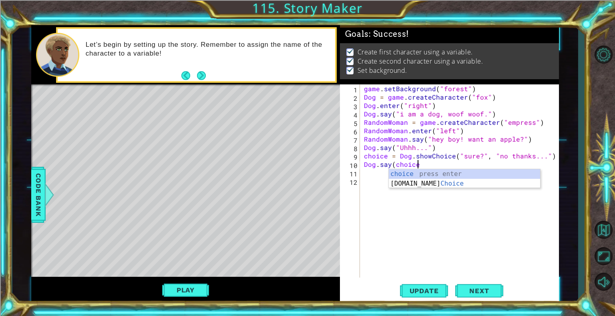
scroll to position [0, 3]
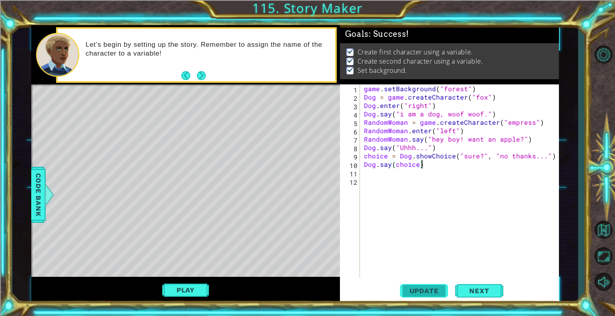
type textarea "Dog.say(choice)"
click at [413, 278] on span "Update" at bounding box center [424, 291] width 45 height 8
click at [185, 278] on button "Play" at bounding box center [185, 290] width 47 height 15
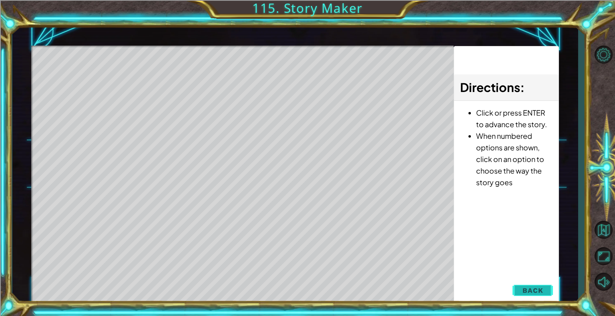
click at [540, 278] on span "Back" at bounding box center [533, 291] width 20 height 8
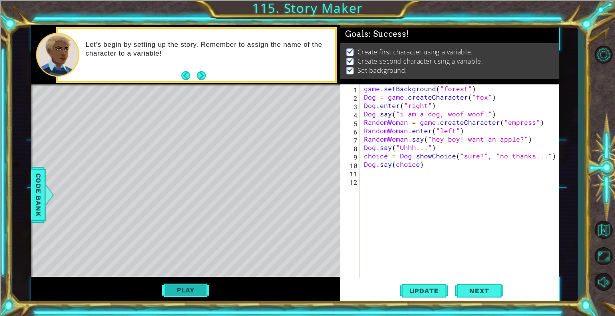
click at [189, 278] on button "Play" at bounding box center [185, 290] width 47 height 15
click at [421, 167] on div "game . setBackground ( "forest" ) Dog = game . createCharacter ( "fox" ) Dog . …" at bounding box center [461, 189] width 199 height 210
drag, startPoint x: 416, startPoint y: 165, endPoint x: 396, endPoint y: 167, distance: 20.1
click at [396, 167] on div "game . setBackground ( "forest" ) Dog = game . createCharacter ( "fox" ) Dog . …" at bounding box center [461, 189] width 199 height 210
click at [415, 165] on div "game . setBackground ( "forest" ) Dog = game . createCharacter ( "fox" ) Dog . …" at bounding box center [461, 189] width 199 height 210
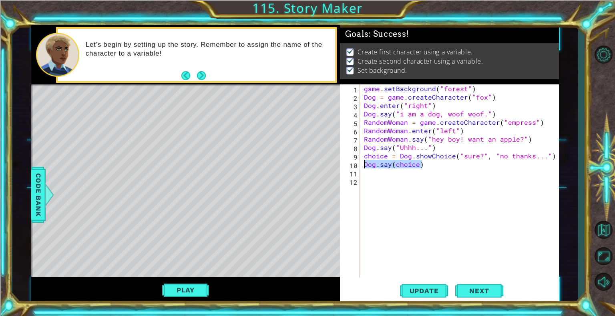
drag, startPoint x: 432, startPoint y: 164, endPoint x: 365, endPoint y: 169, distance: 67.0
click at [365, 169] on div "game . setBackground ( "forest" ) Dog = game . createCharacter ( "fox" ) Dog . …" at bounding box center [461, 189] width 199 height 210
type textarea "if choice = 2"
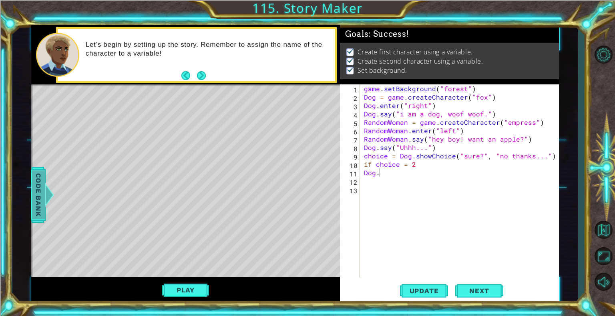
click at [45, 207] on span "Code Bank" at bounding box center [38, 195] width 13 height 49
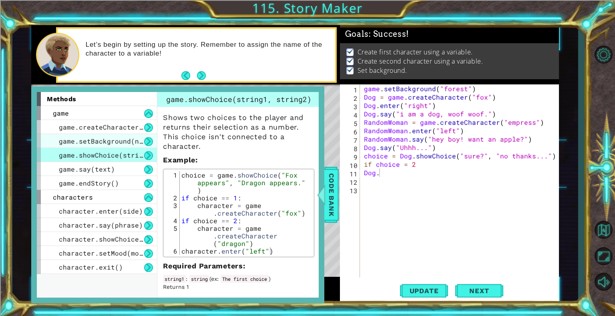
click at [95, 141] on span "game.setBackground(name)" at bounding box center [107, 141] width 96 height 8
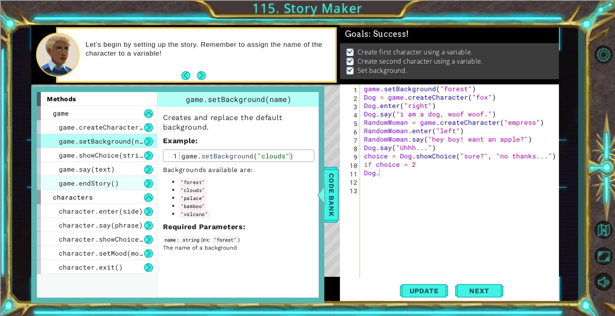
click at [85, 183] on span "game.endStory()" at bounding box center [89, 183] width 60 height 8
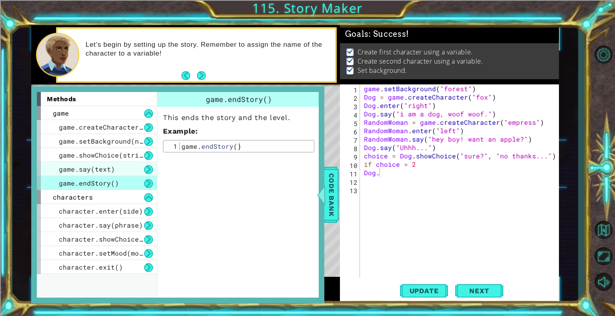
click at [131, 173] on div "game.say(text)" at bounding box center [97, 169] width 120 height 14
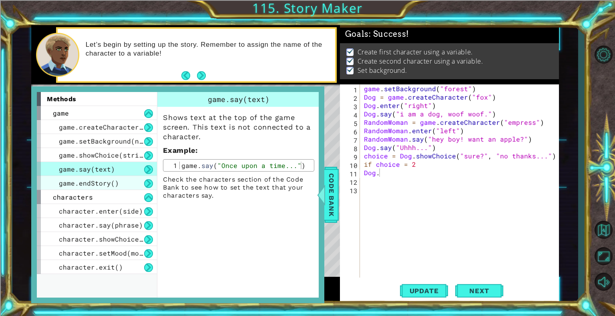
click at [127, 187] on div "game.endStory()" at bounding box center [97, 183] width 120 height 14
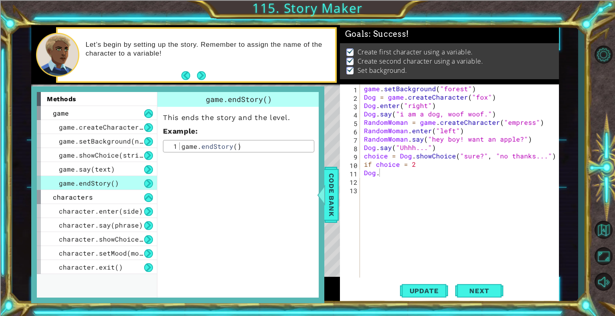
click at [392, 173] on div "game . setBackground ( "forest" ) Dog = game . createCharacter ( "fox" ) Dog . …" at bounding box center [461, 189] width 199 height 210
type textarea "Dog.say("no thanks...")"
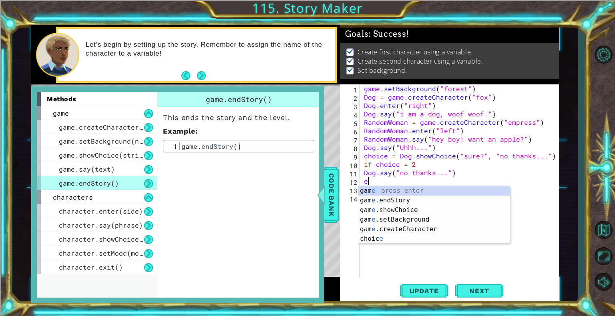
type textarea "end"
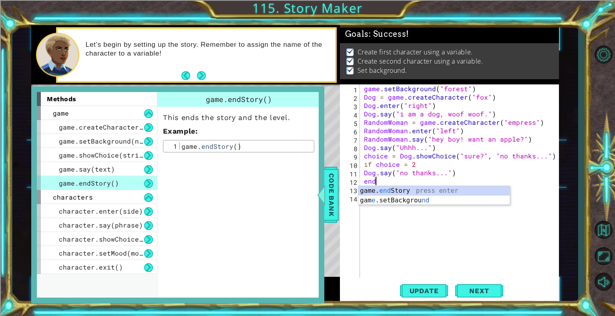
scroll to position [0, 0]
click at [381, 191] on div "game. end Story press enter [GEOGRAPHIC_DATA] e .setBackgrou nd press enter" at bounding box center [433, 205] width 151 height 38
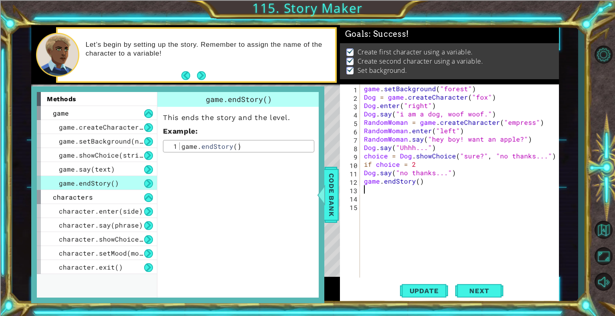
click at [340, 201] on div "1 2 3 4 5 6 7 8 9 10 11 12 13 14 15 game . setBackground ( "forest" ) Dog = gam…" at bounding box center [448, 180] width 217 height 193
click at [324, 201] on div at bounding box center [321, 195] width 10 height 24
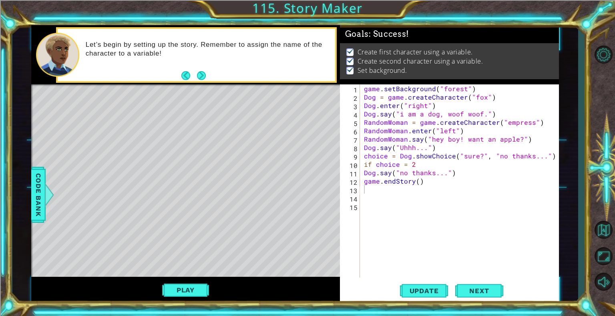
click at [451, 167] on div "game . setBackground ( "forest" ) Dog = game . createCharacter ( "fox" ) Dog . …" at bounding box center [461, 189] width 199 height 210
type textarea "game.endStory()"
click at [483, 163] on div "game . setBackground ( "forest" ) Dog = game . createCharacter ( "fox" ) Dog . …" at bounding box center [461, 189] width 199 height 210
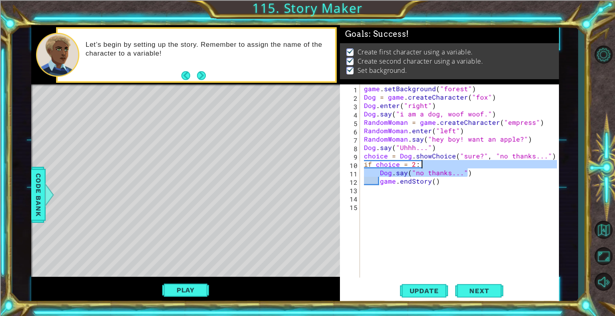
click at [471, 139] on div "game . setBackground ( "forest" ) Dog = game . createCharacter ( "fox" ) Dog . …" at bounding box center [461, 189] width 199 height 210
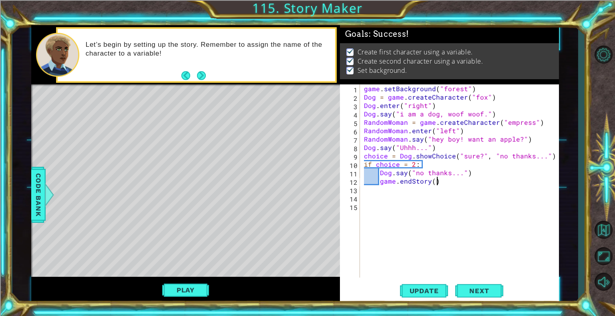
click at [453, 185] on div "game . setBackground ( "forest" ) Dog = game . createCharacter ( "fox" ) Dog . …" at bounding box center [461, 189] width 199 height 210
type textarea "game.endStory()"
type textarea "else:"
click at [475, 247] on div "game . setBackground ( "forest" ) Dog = game . createCharacter ( "fox" ) Dog . …" at bounding box center [461, 189] width 199 height 210
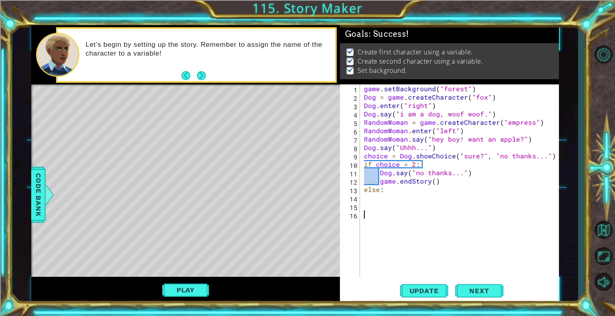
scroll to position [0, 0]
click at [497, 278] on button "Next" at bounding box center [479, 292] width 48 height 22
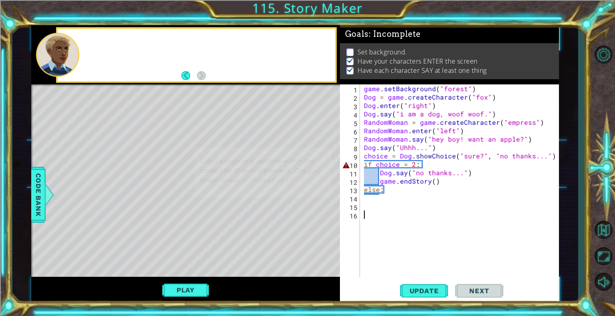
scroll to position [5, 0]
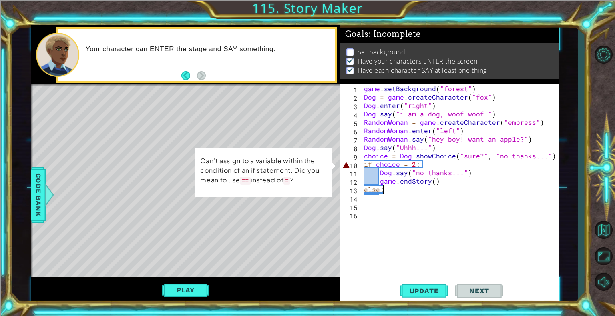
click at [390, 188] on div "game . setBackground ( "forest" ) Dog = game . createCharacter ( "fox" ) Dog . …" at bounding box center [461, 189] width 199 height 210
click at [407, 161] on div "game . setBackground ( "forest" ) Dog = game . createCharacter ( "fox" ) Dog . …" at bounding box center [461, 189] width 199 height 210
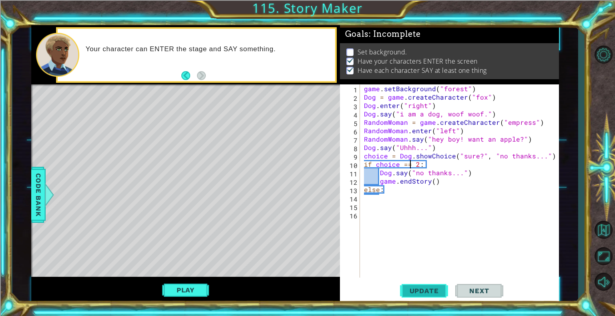
type textarea "if choice == 2:"
click at [430, 278] on span "Update" at bounding box center [424, 291] width 45 height 8
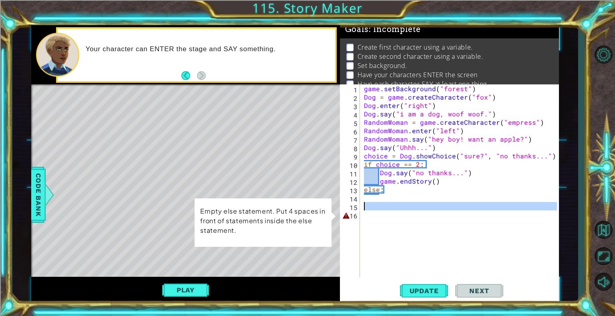
drag, startPoint x: 383, startPoint y: 214, endPoint x: 363, endPoint y: 203, distance: 22.4
click at [364, 204] on div "game . setBackground ( "forest" ) Dog = game . createCharacter ( "fox" ) Dog . …" at bounding box center [461, 189] width 199 height 210
